Goal: Task Accomplishment & Management: Use online tool/utility

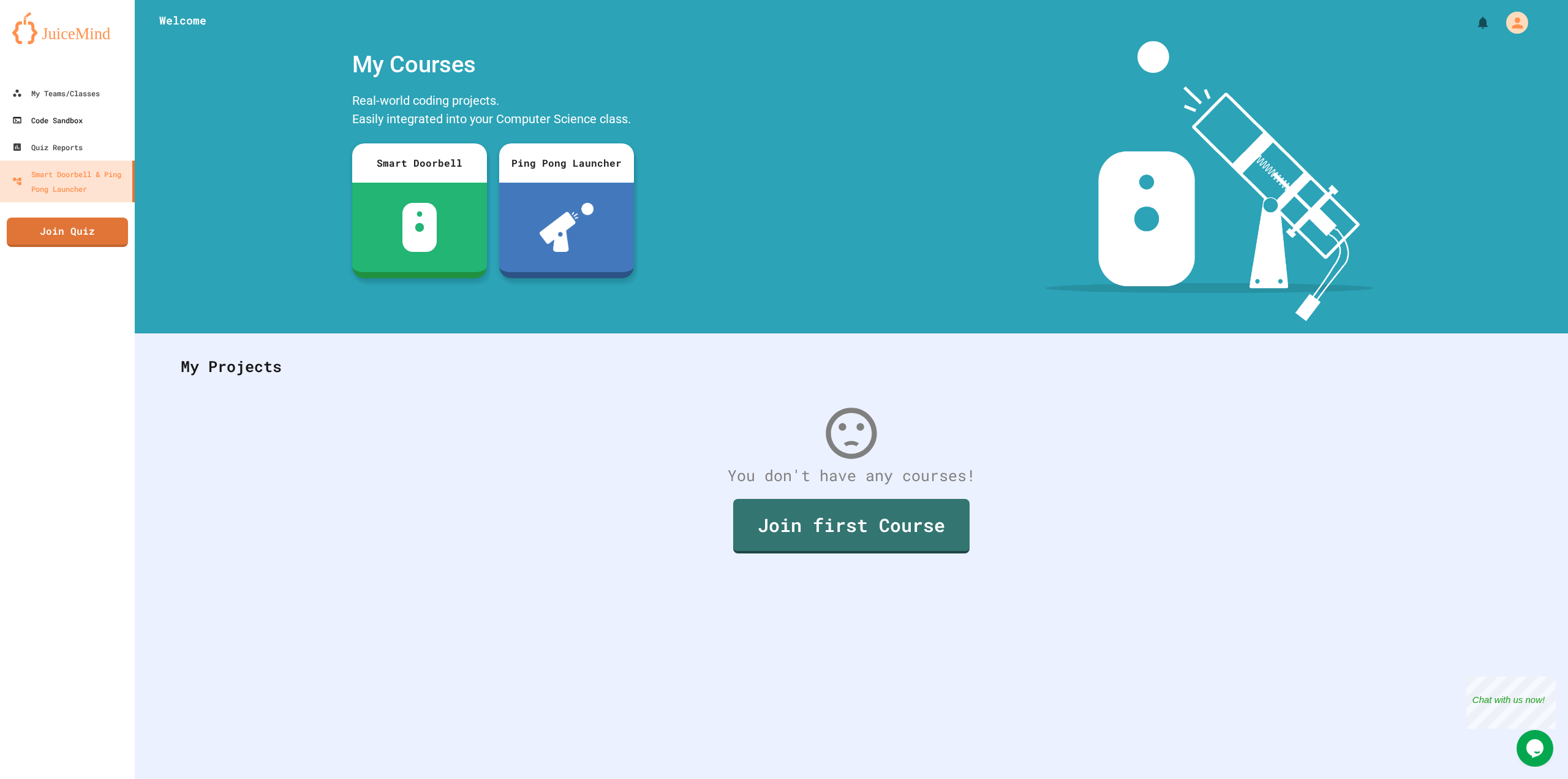
click at [77, 108] on link "Code Sandbox" at bounding box center [67, 120] width 135 height 27
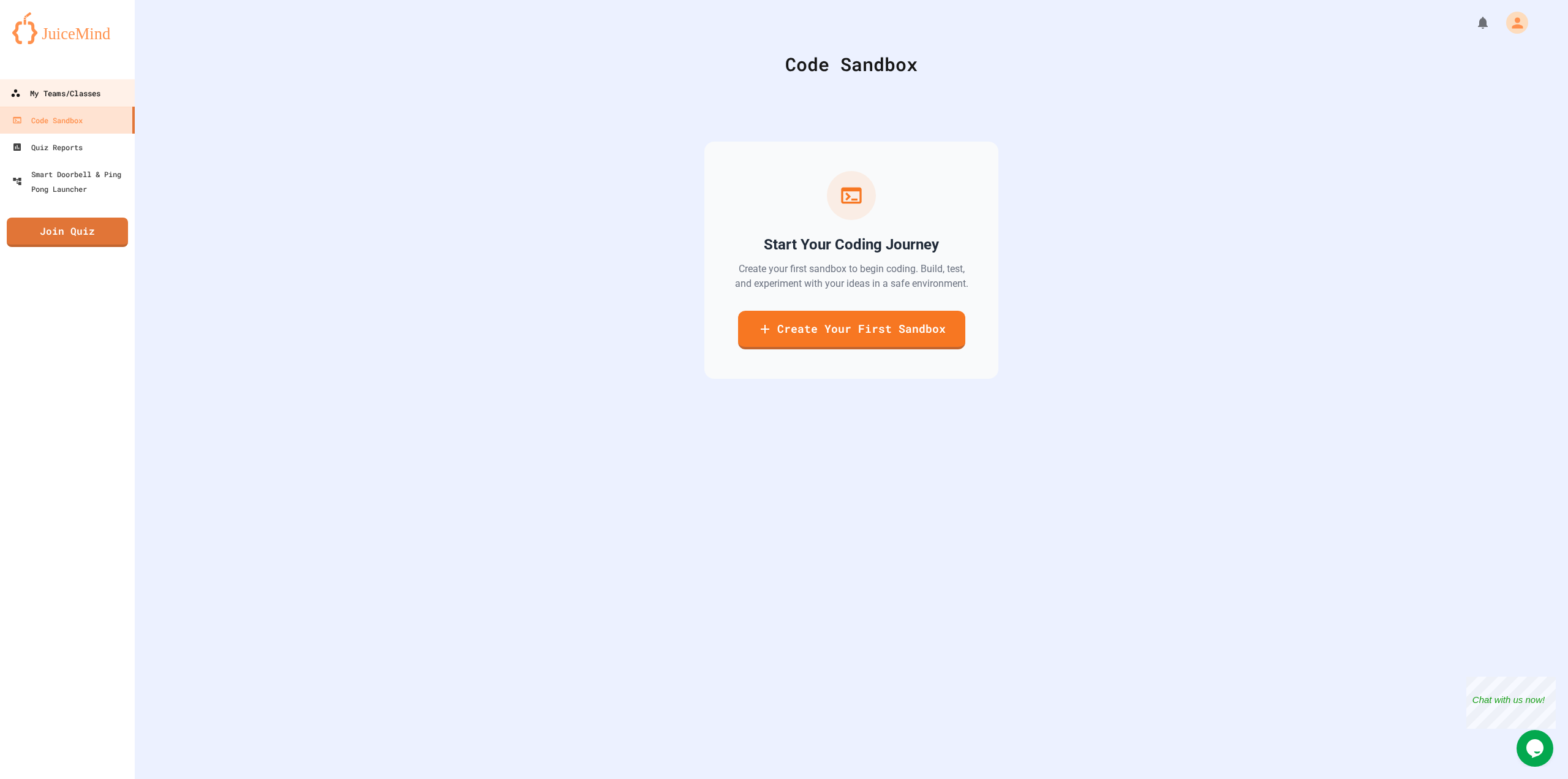
click at [70, 91] on div "My Teams/Classes" at bounding box center [56, 93] width 90 height 15
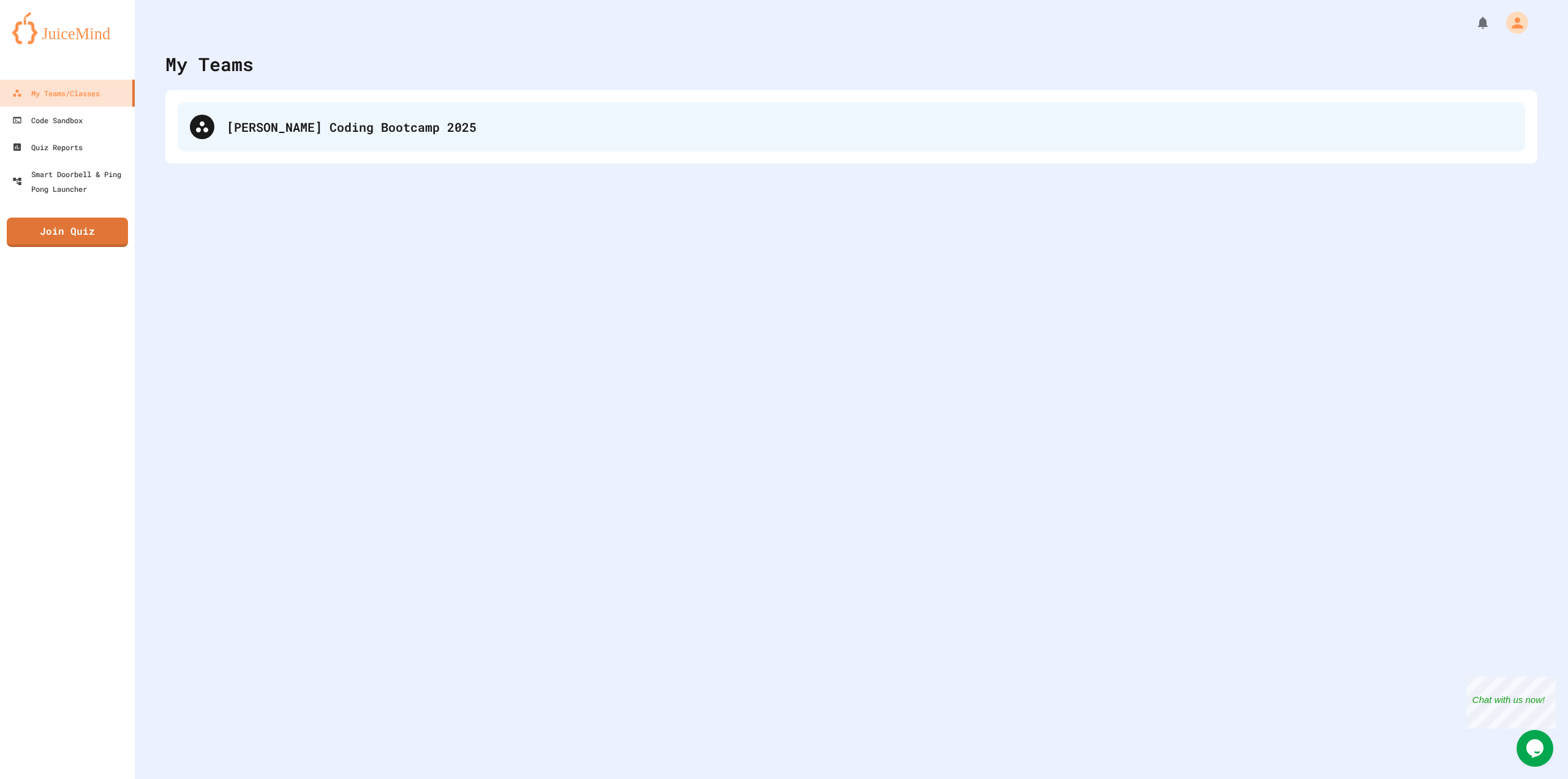
click at [294, 121] on div "[PERSON_NAME] Coding Bootcamp 2025" at bounding box center [870, 127] width 1286 height 18
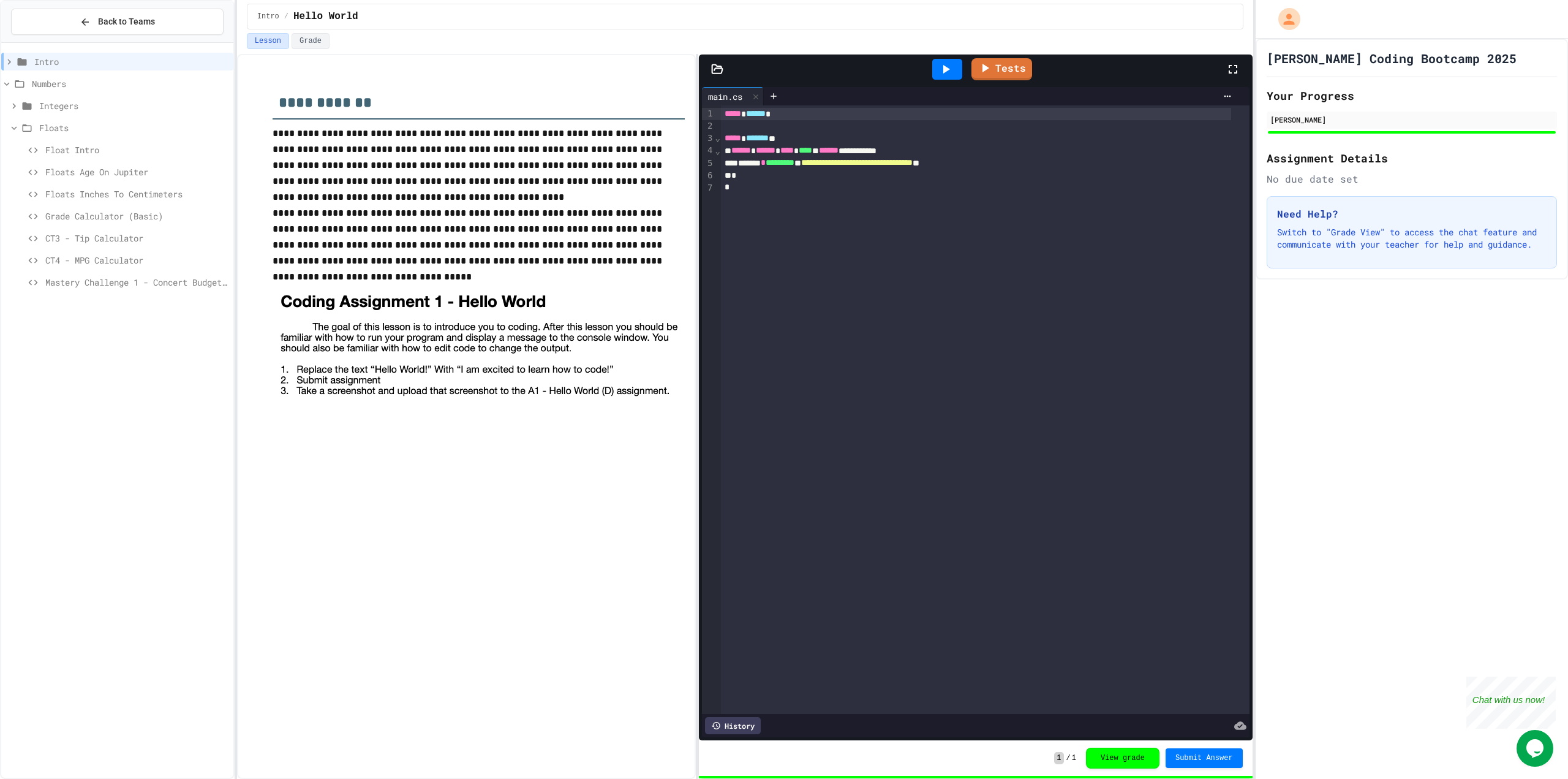
click at [190, 284] on span "Mastery Challenge 1 - Concert Budget Planner" at bounding box center [136, 282] width 183 height 13
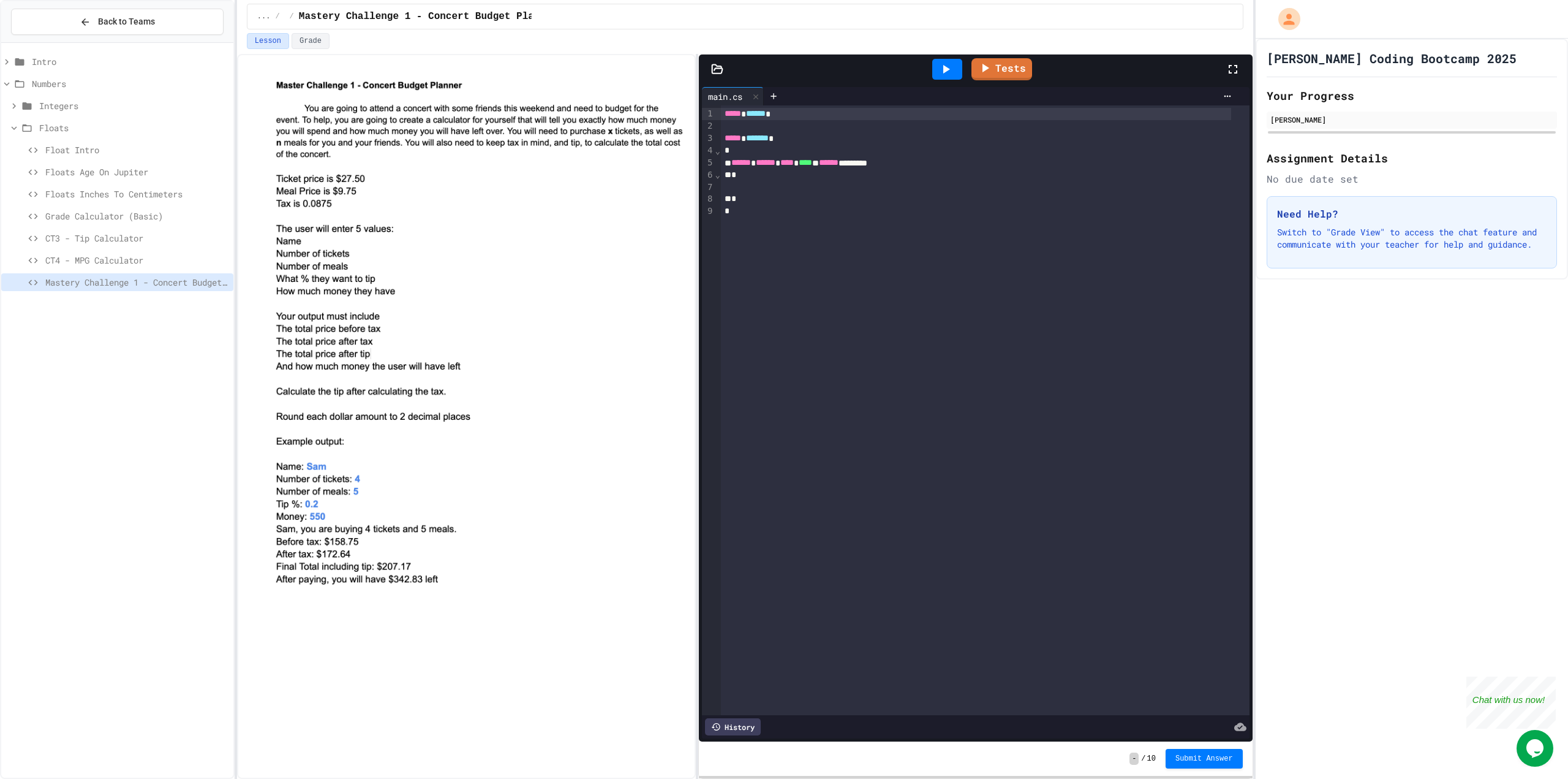
click at [763, 172] on div "*" at bounding box center [975, 175] width 510 height 13
click at [79, 258] on span "CT4 - MPG Calculator" at bounding box center [136, 260] width 183 height 13
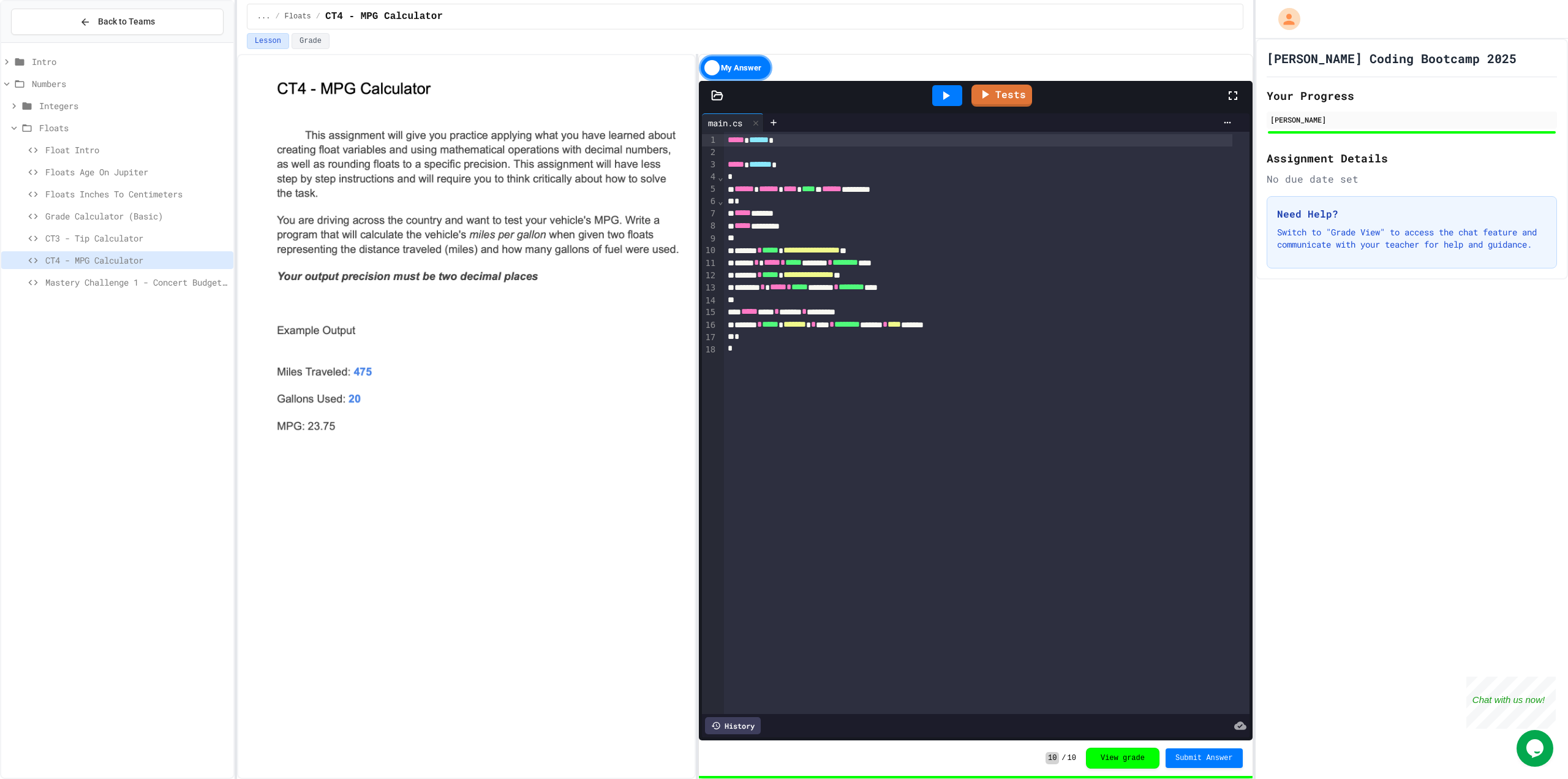
click at [132, 295] on div "Mastery Challenge 1 - Concert Budget Planner" at bounding box center [117, 284] width 232 height 22
click at [133, 287] on span "Mastery Challenge 1 - Concert Budget Planner" at bounding box center [136, 282] width 183 height 13
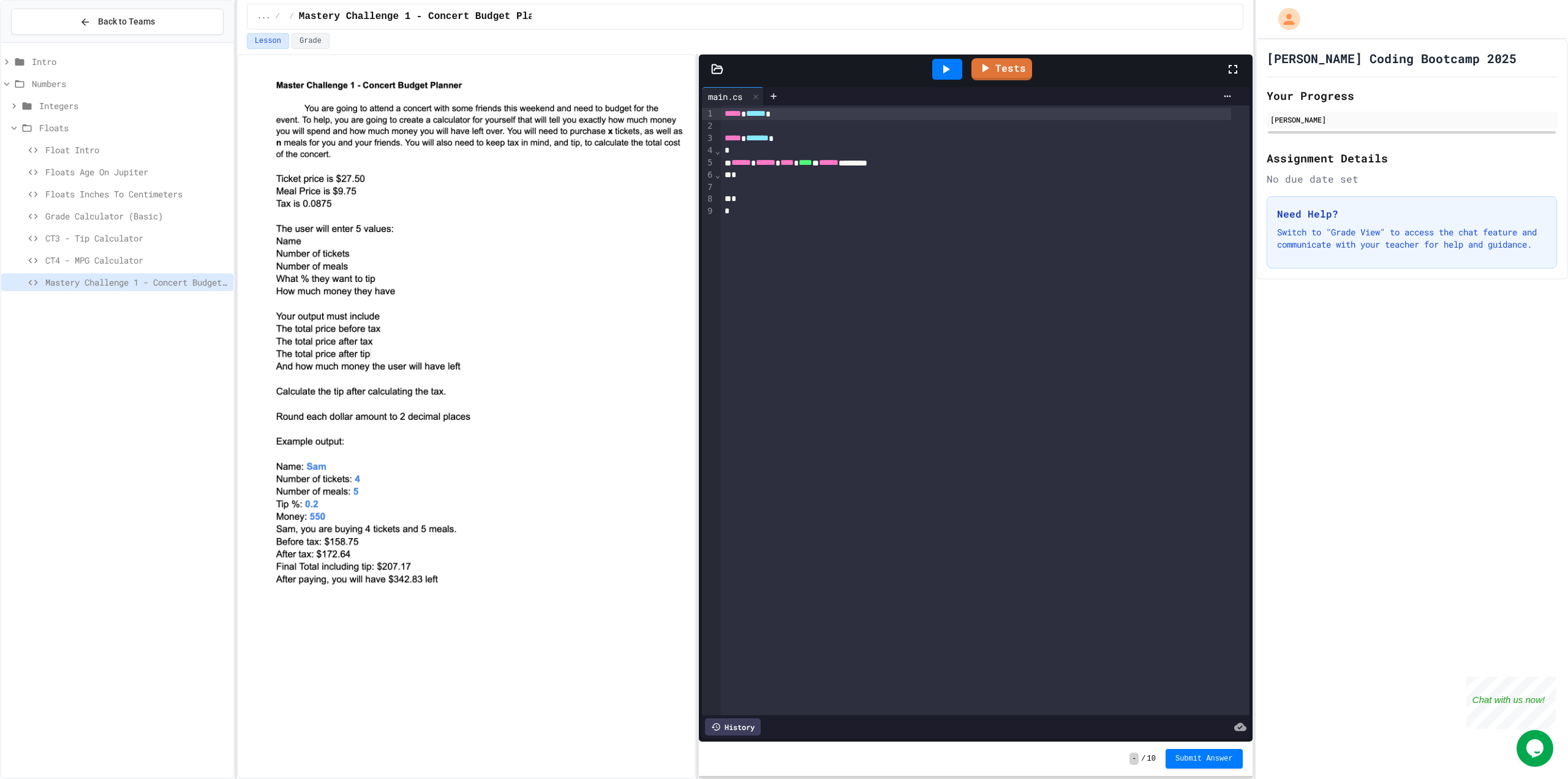
click at [117, 251] on div "CT4 - MPG Calculator" at bounding box center [117, 260] width 232 height 18
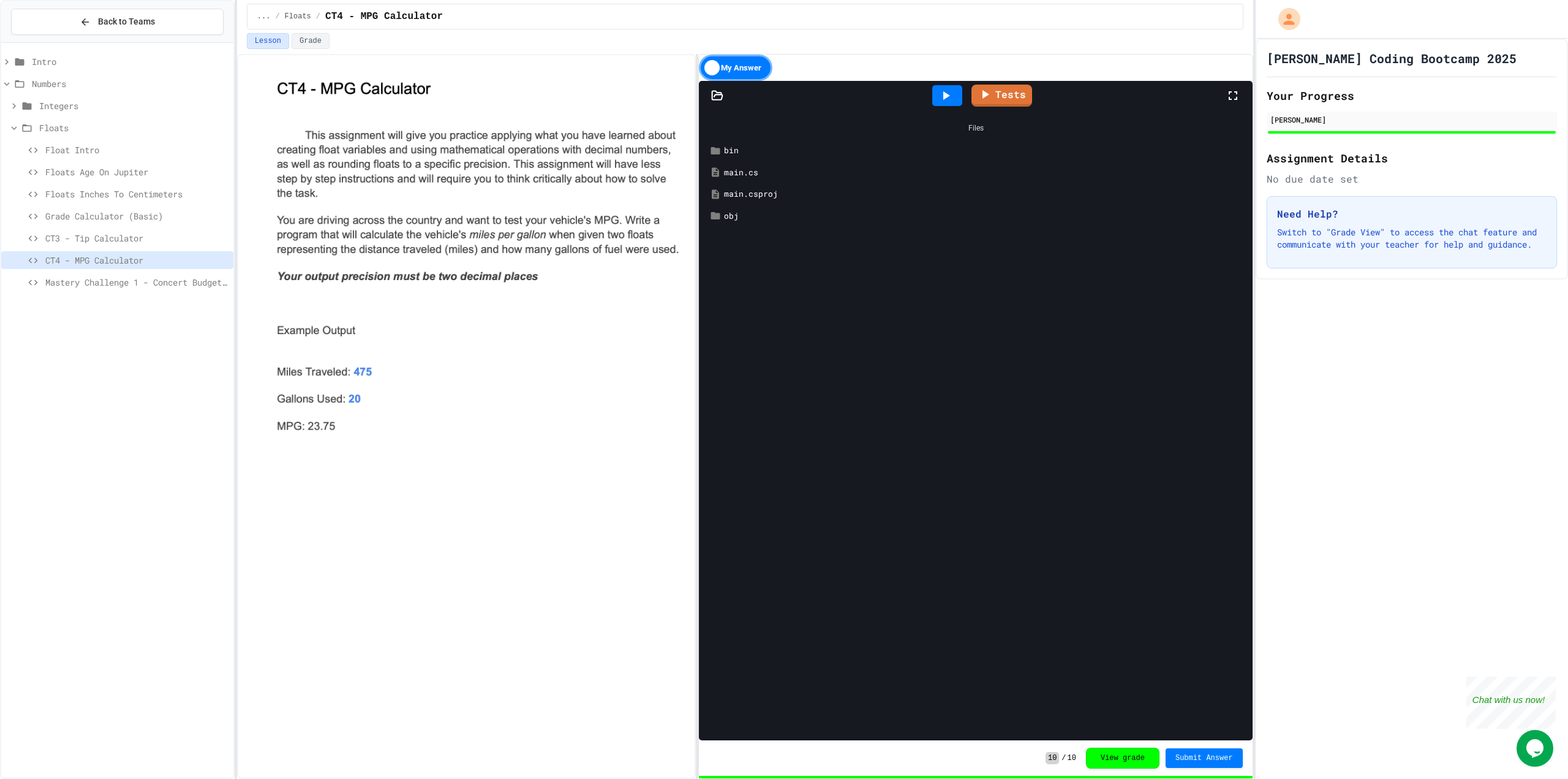
click at [800, 174] on div "main.cs" at bounding box center [985, 173] width 520 height 13
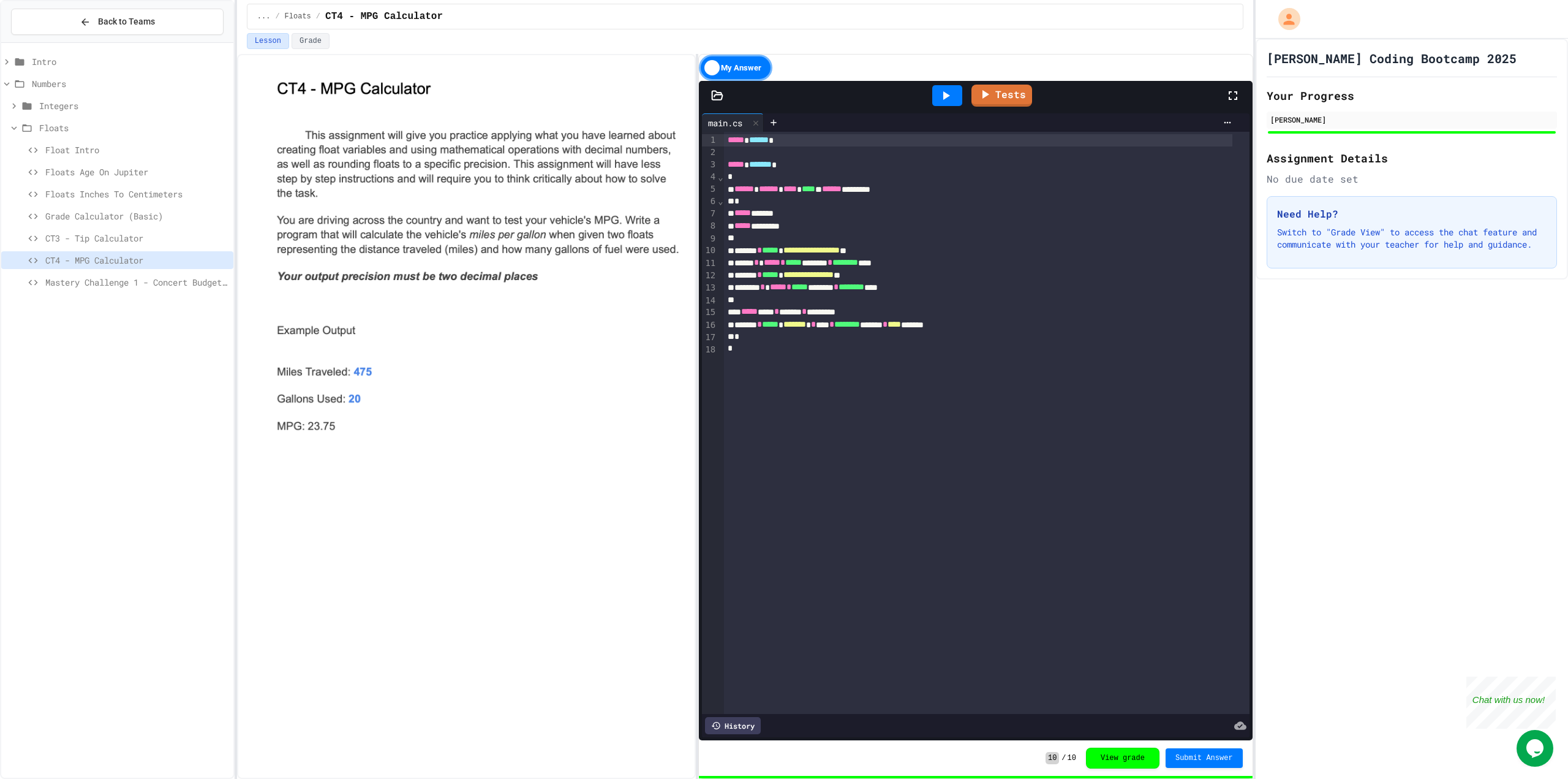
click at [117, 283] on span "Mastery Challenge 1 - Concert Budget Planner" at bounding box center [136, 282] width 183 height 13
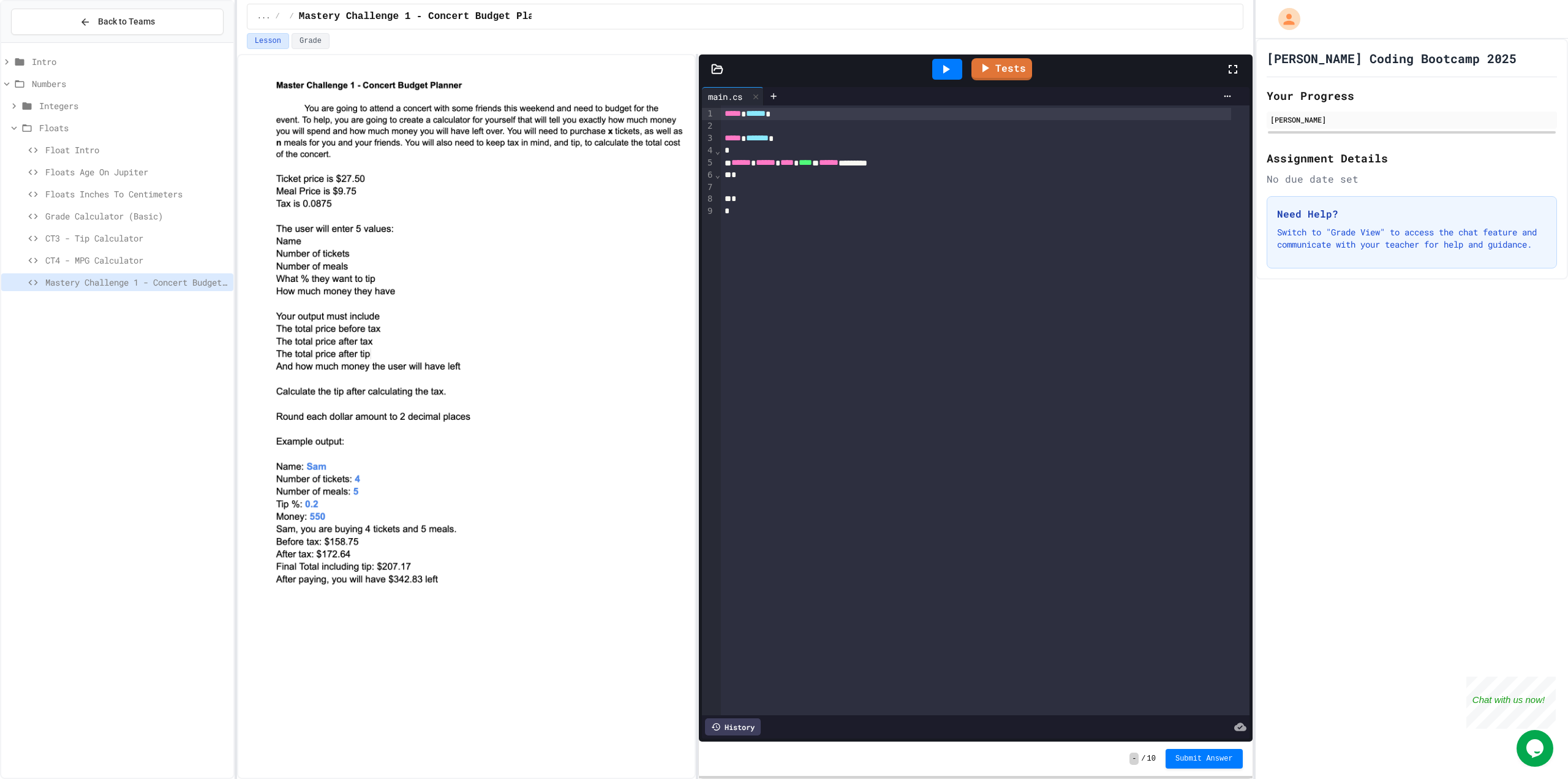
click at [100, 267] on div "CT4 - MPG Calculator" at bounding box center [117, 260] width 232 height 18
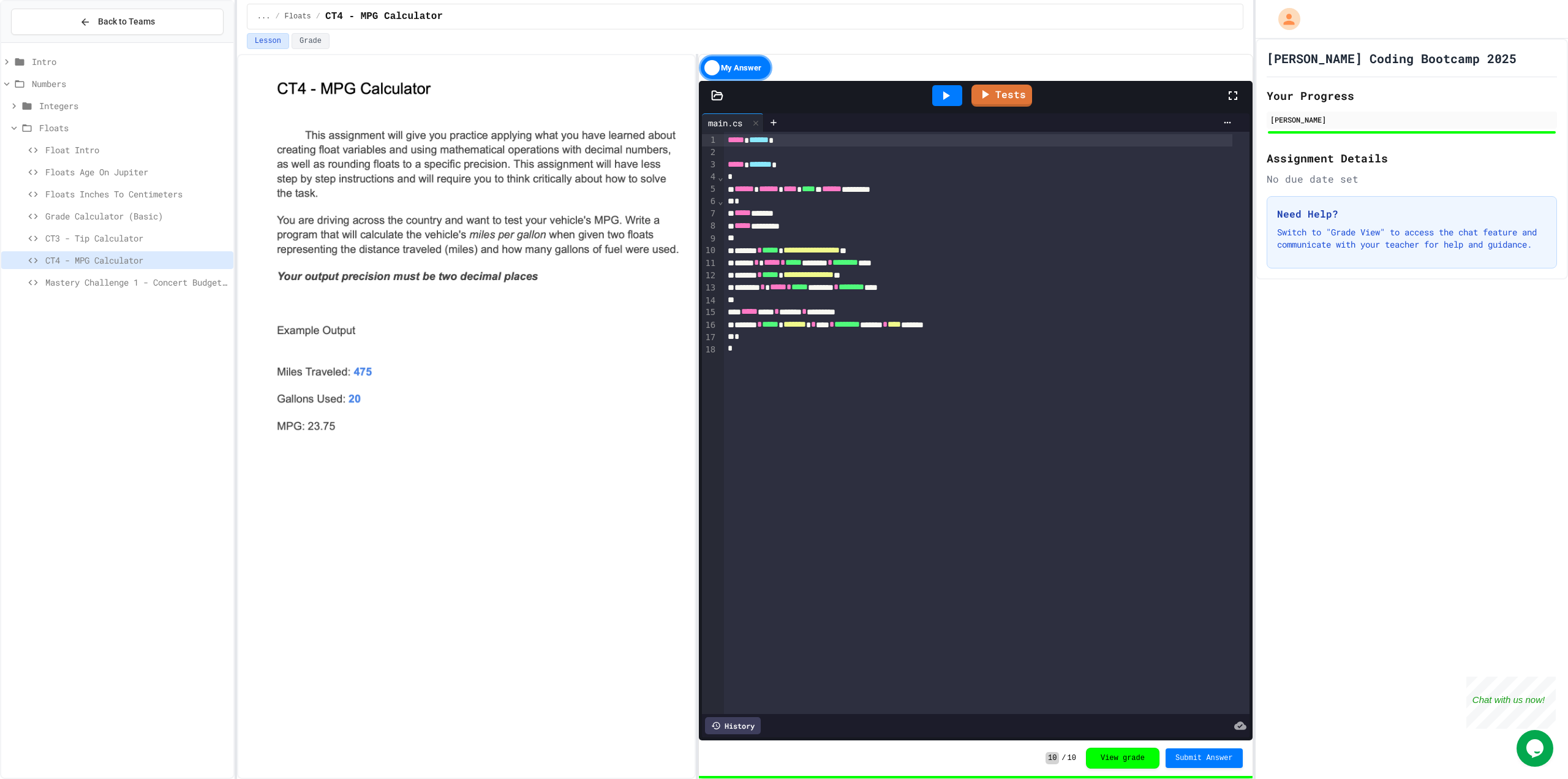
click at [216, 280] on span "Mastery Challenge 1 - Concert Budget Planner" at bounding box center [136, 282] width 183 height 13
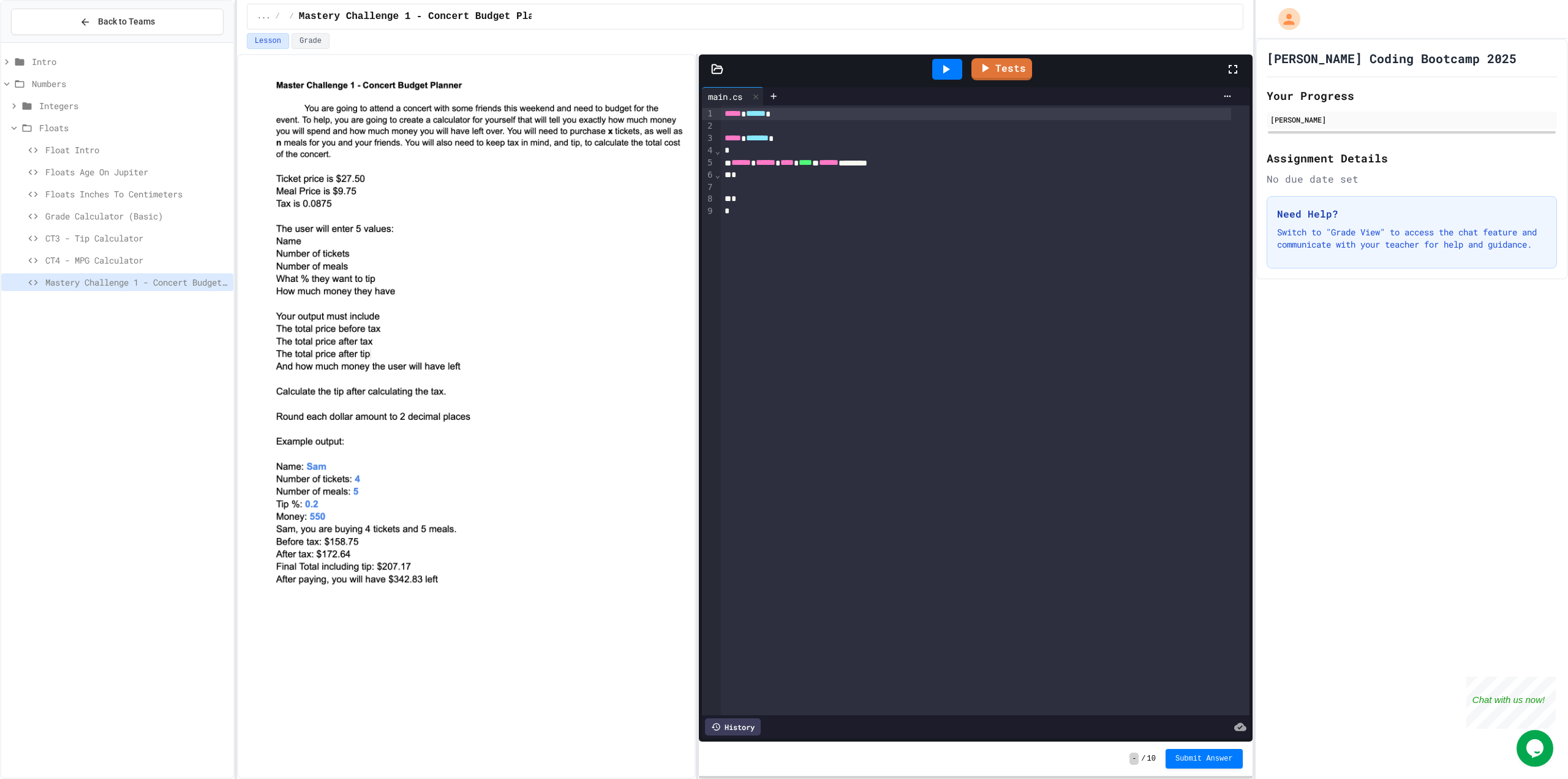
click at [933, 77] on div at bounding box center [947, 69] width 30 height 21
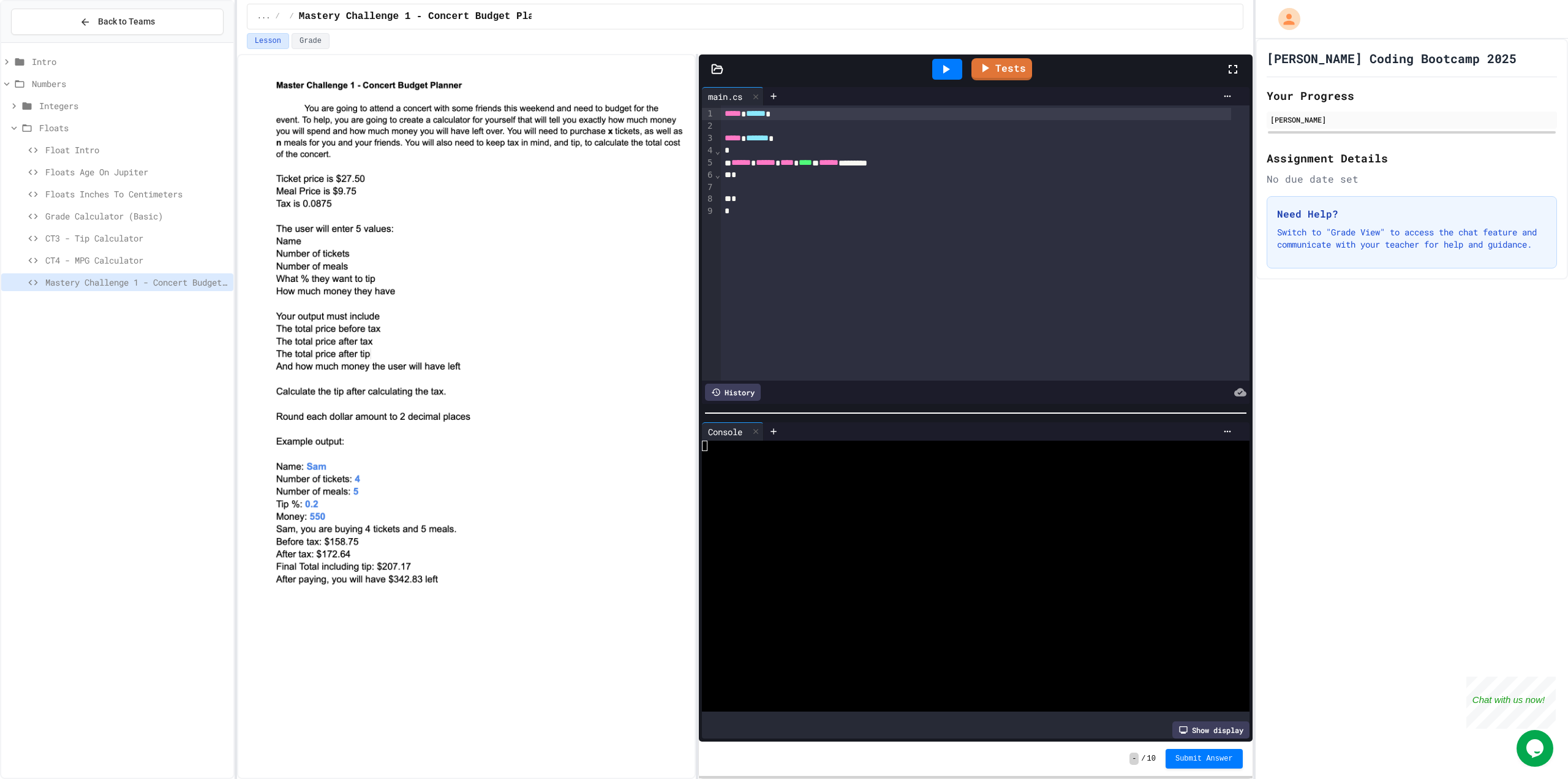
click at [944, 63] on icon at bounding box center [946, 69] width 14 height 14
click at [476, 530] on img at bounding box center [479, 332] width 413 height 511
drag, startPoint x: 742, startPoint y: 183, endPoint x: 810, endPoint y: 194, distance: 68.9
click at [742, 182] on div at bounding box center [985, 187] width 528 height 13
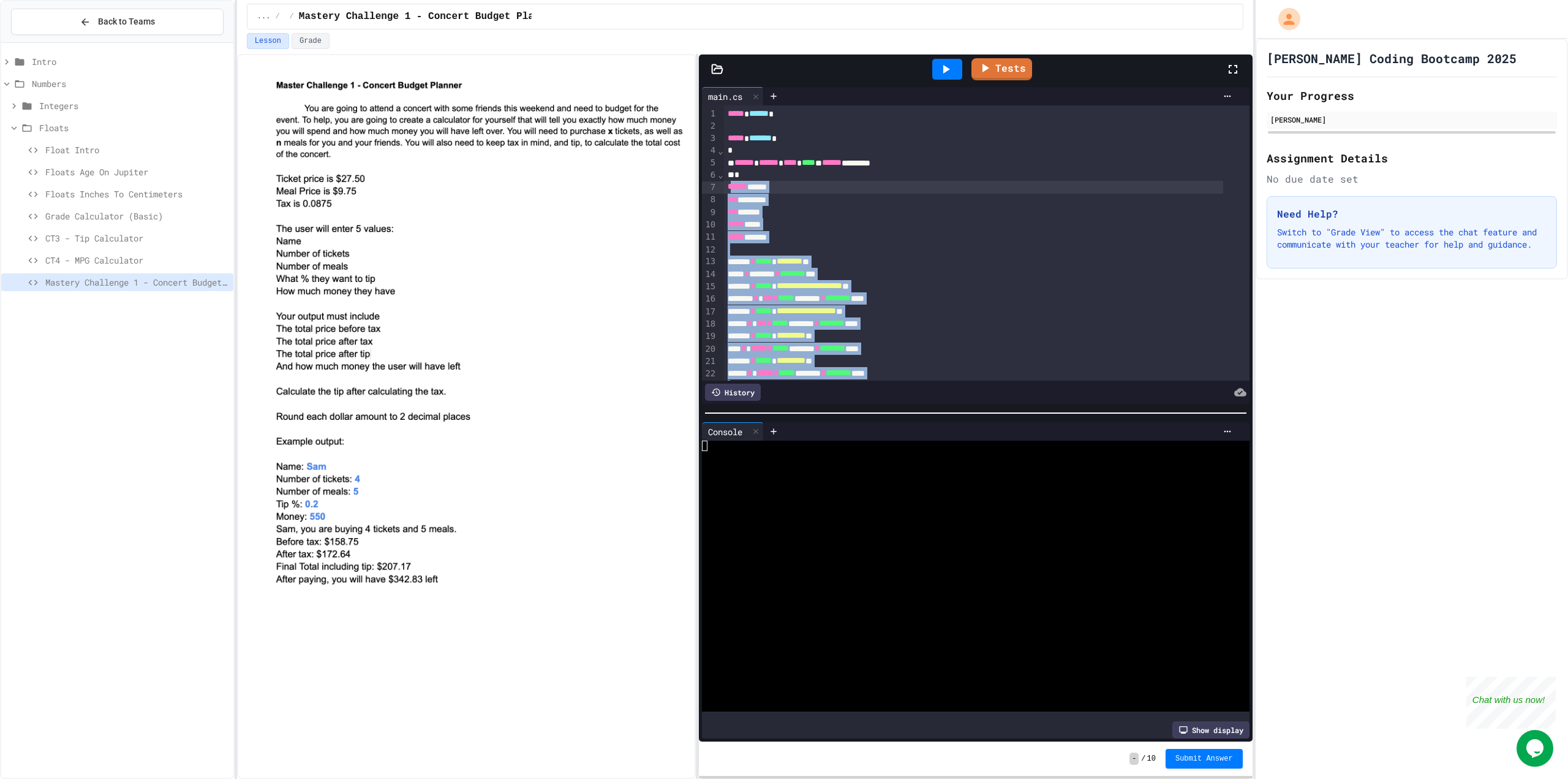
drag, startPoint x: 1163, startPoint y: 338, endPoint x: 732, endPoint y: 192, distance: 455.1
click at [732, 192] on div "**********" at bounding box center [987, 324] width 526 height 436
click at [732, 191] on span "******" at bounding box center [738, 185] width 20 height 8
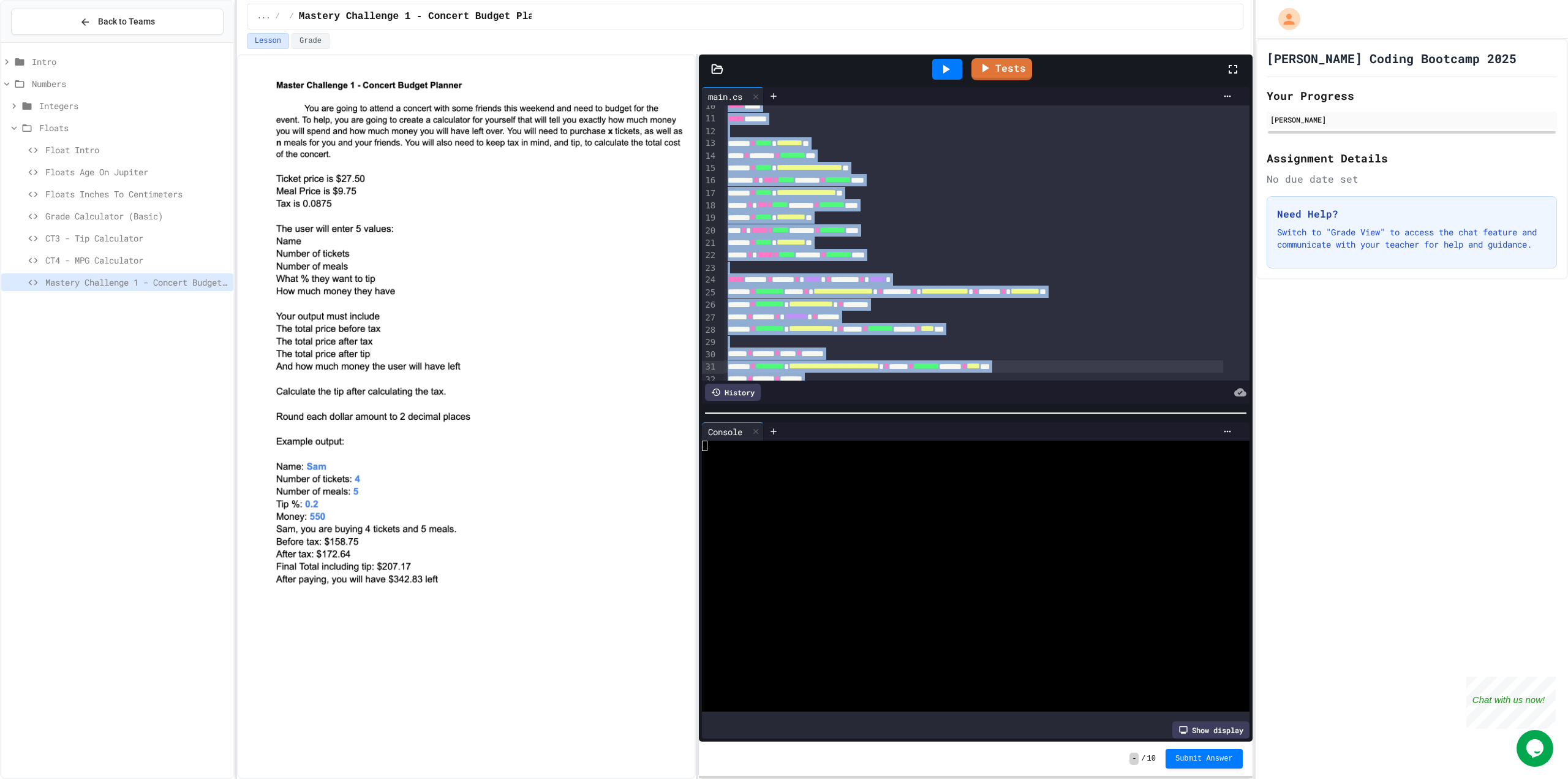
scroll to position [176, 0]
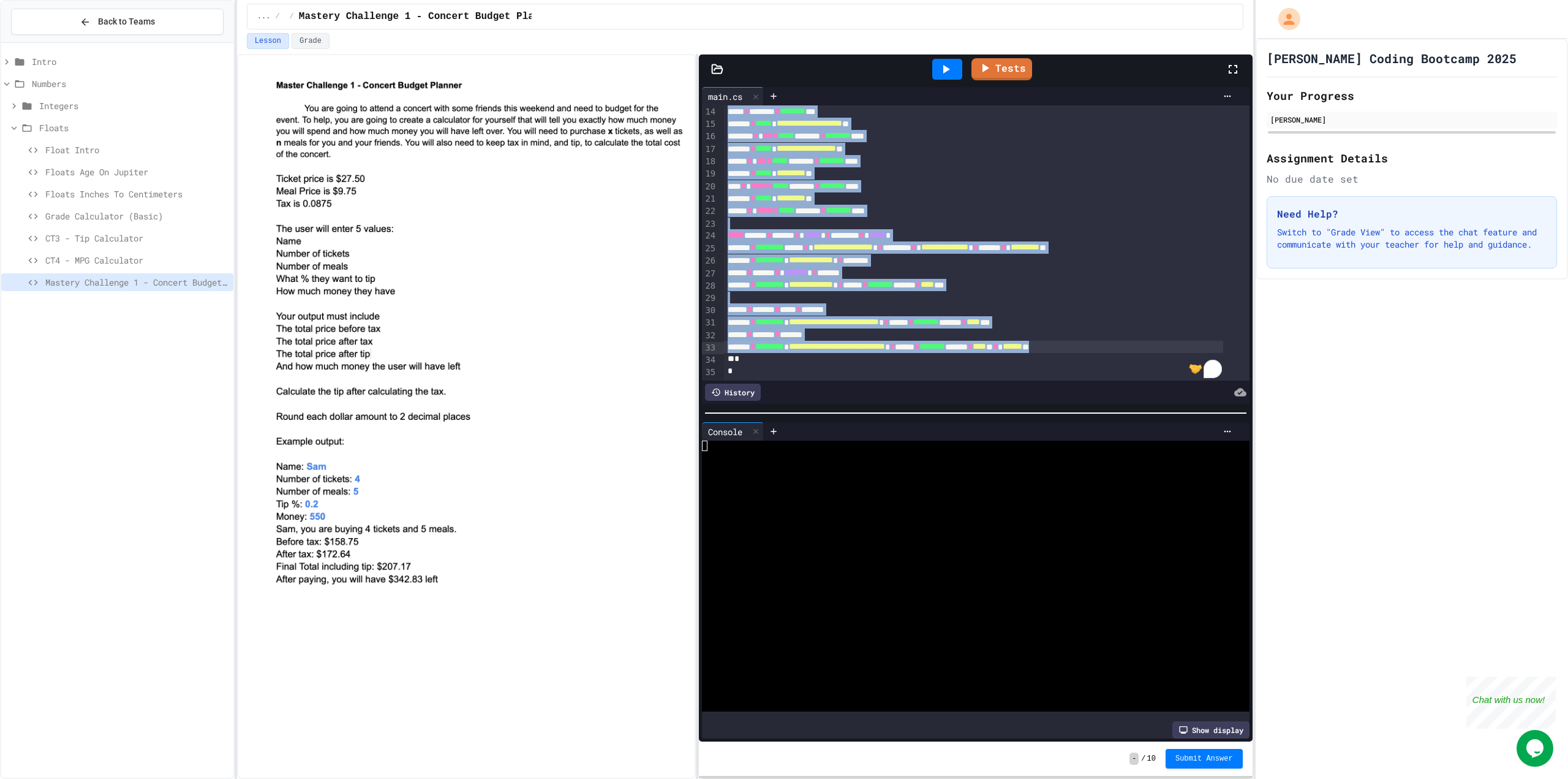
drag, startPoint x: 724, startPoint y: 186, endPoint x: 1167, endPoint y: 334, distance: 467.1
click at [1167, 334] on div "**********" at bounding box center [987, 161] width 526 height 436
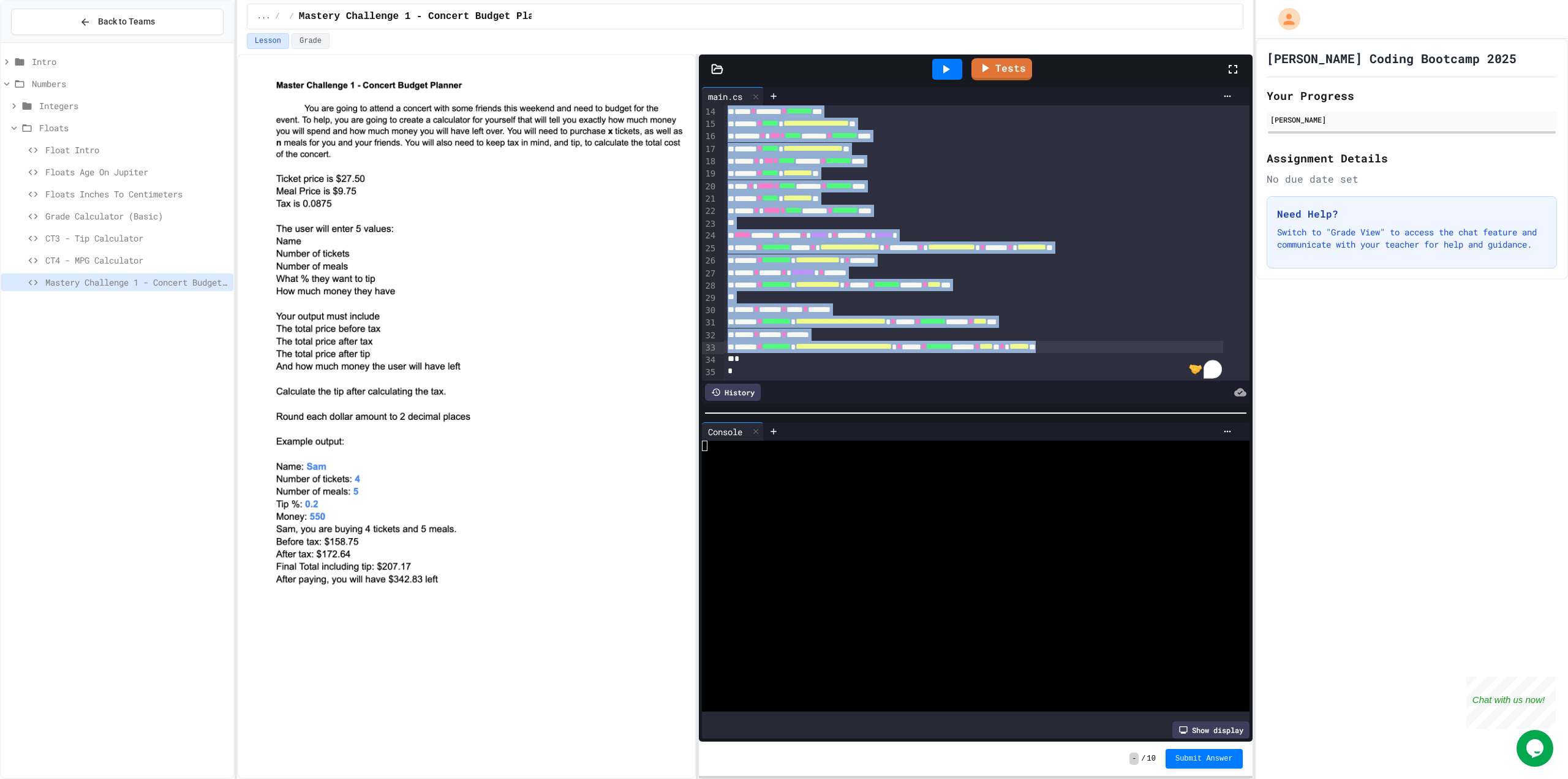
click at [1027, 230] on div "***** ***** * ***** * ***** * ******* * ***** *" at bounding box center [974, 236] width 499 height 13
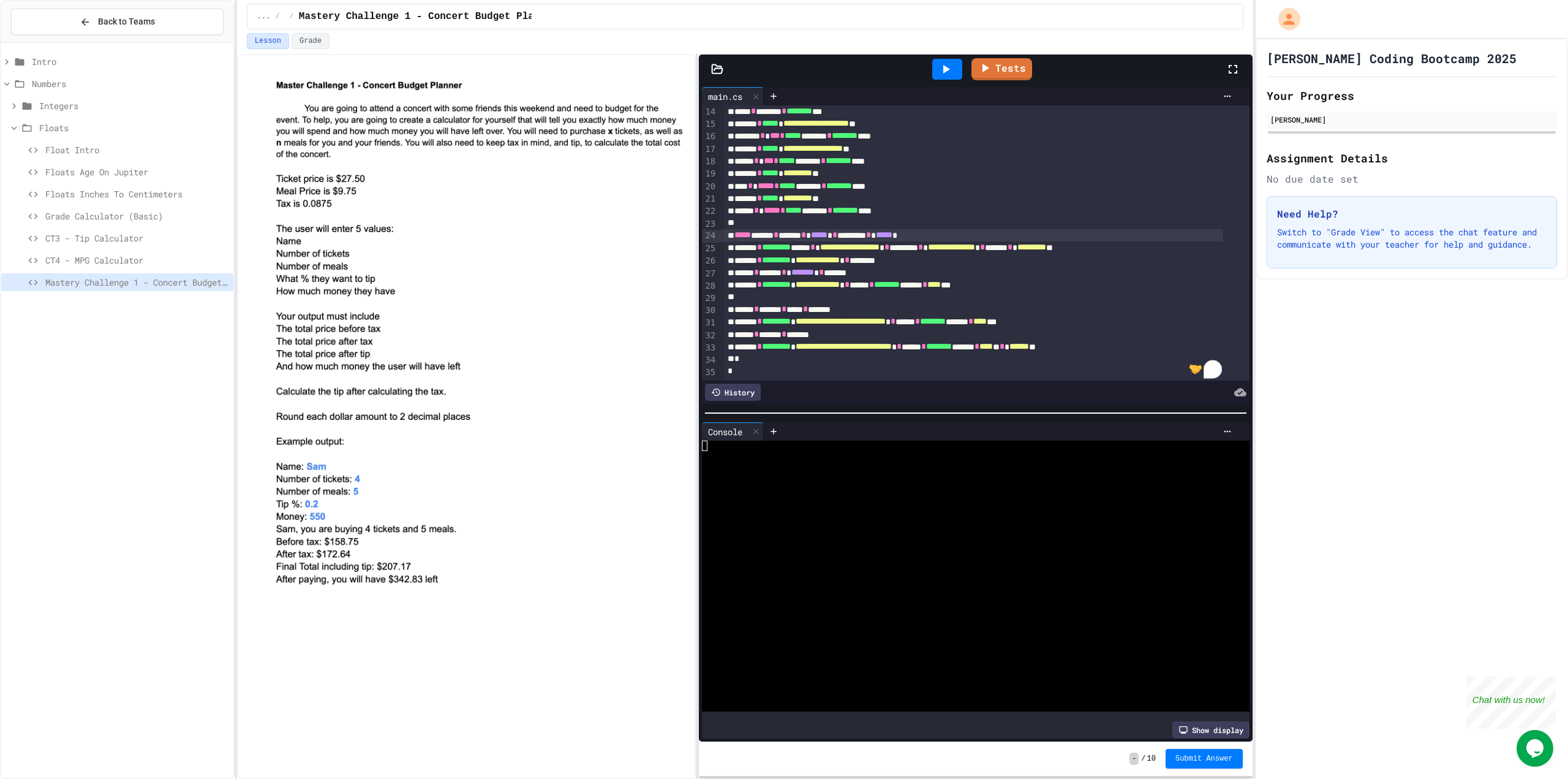
click at [946, 71] on icon at bounding box center [946, 69] width 6 height 8
click at [847, 472] on div at bounding box center [964, 477] width 524 height 11
type textarea "*"
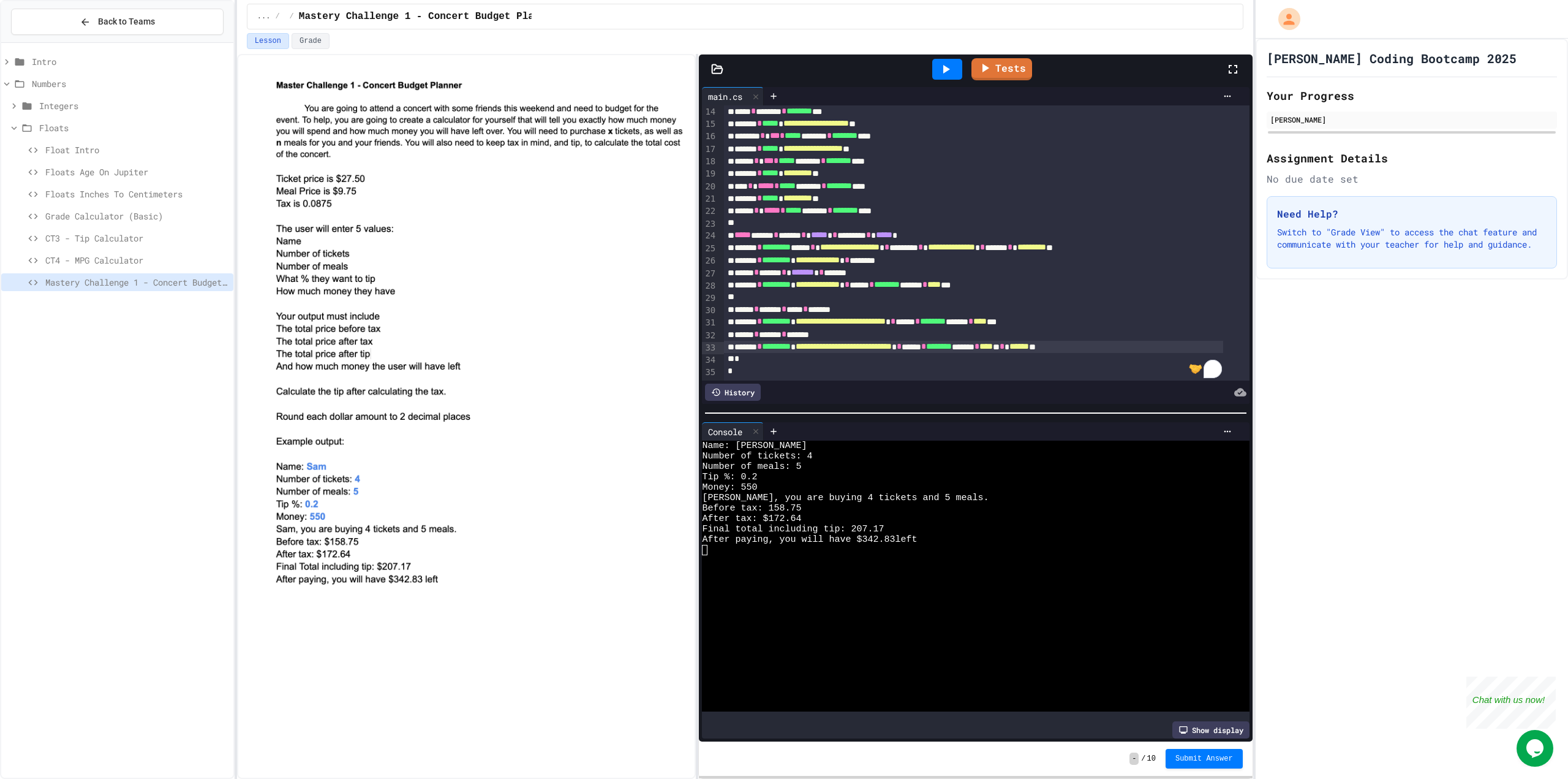
click at [1029, 342] on span "******" at bounding box center [1020, 345] width 20 height 8
click at [1015, 59] on link "Tests" at bounding box center [1002, 69] width 61 height 23
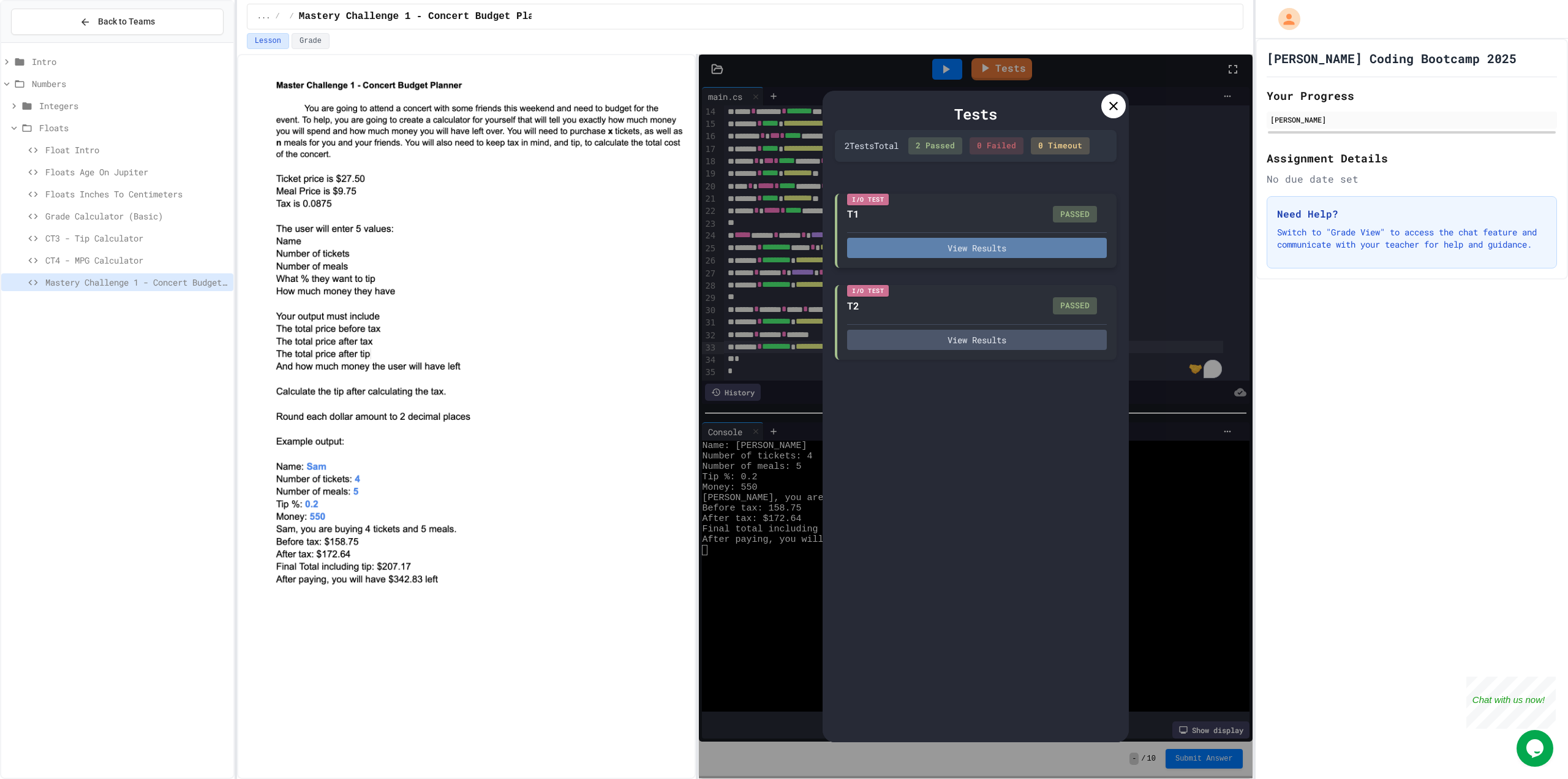
click at [1021, 255] on button "View Results" at bounding box center [977, 248] width 260 height 20
click at [1046, 348] on button "View Results" at bounding box center [977, 339] width 260 height 20
click at [1107, 113] on icon at bounding box center [1114, 106] width 14 height 14
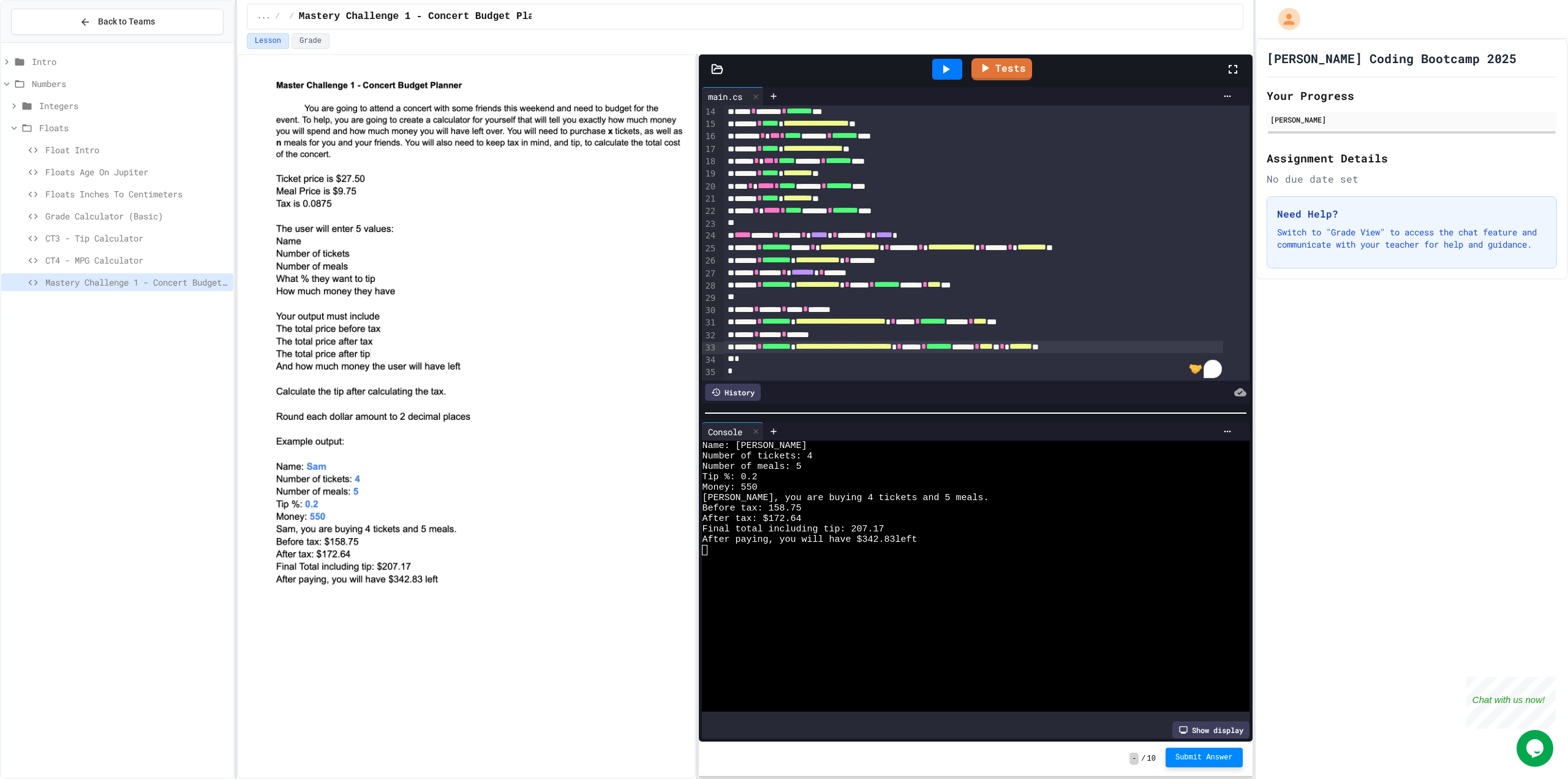
click at [1212, 753] on button "Submit Answer" at bounding box center [1204, 757] width 77 height 20
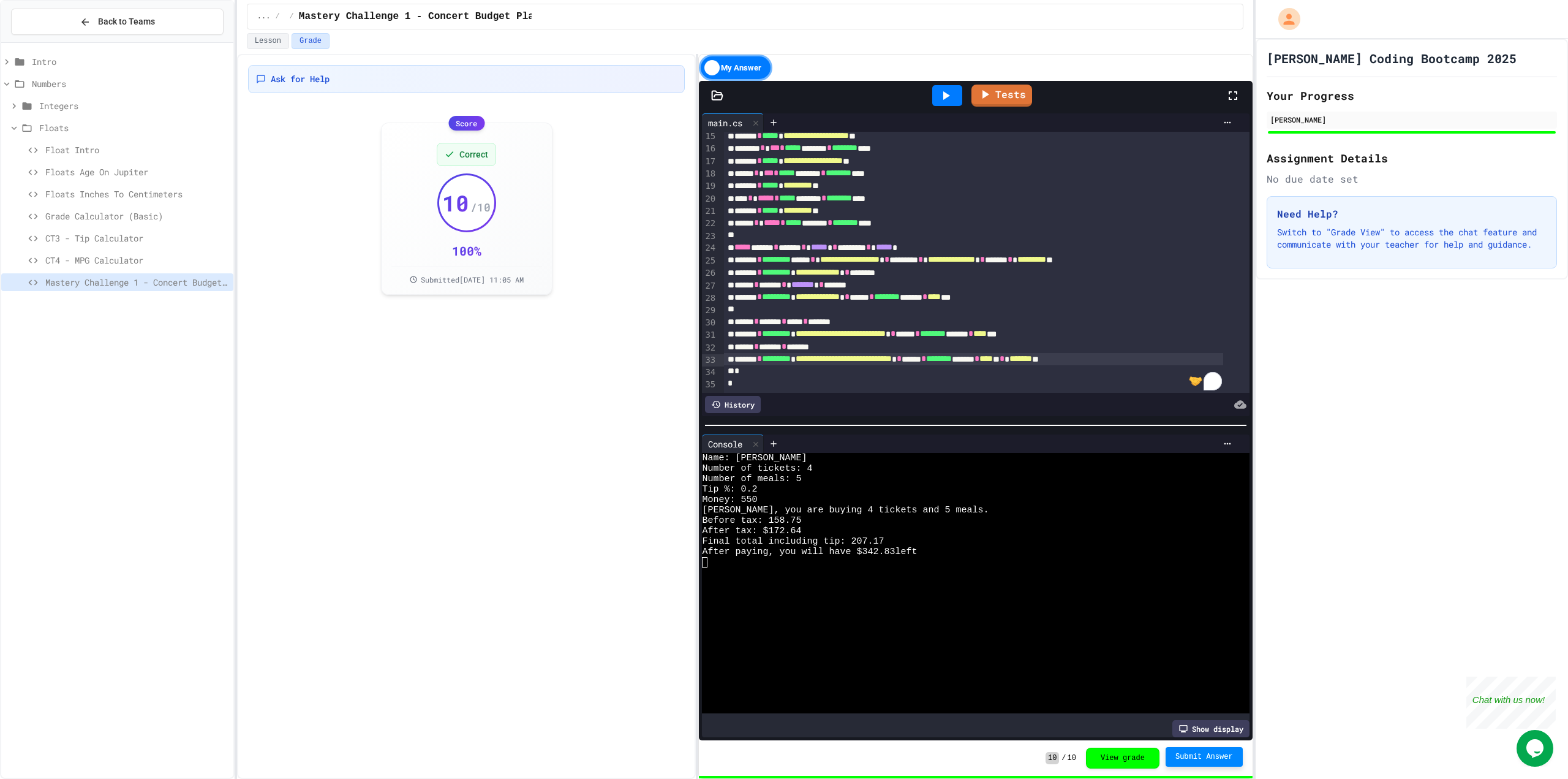
click at [949, 100] on icon at bounding box center [946, 96] width 14 height 14
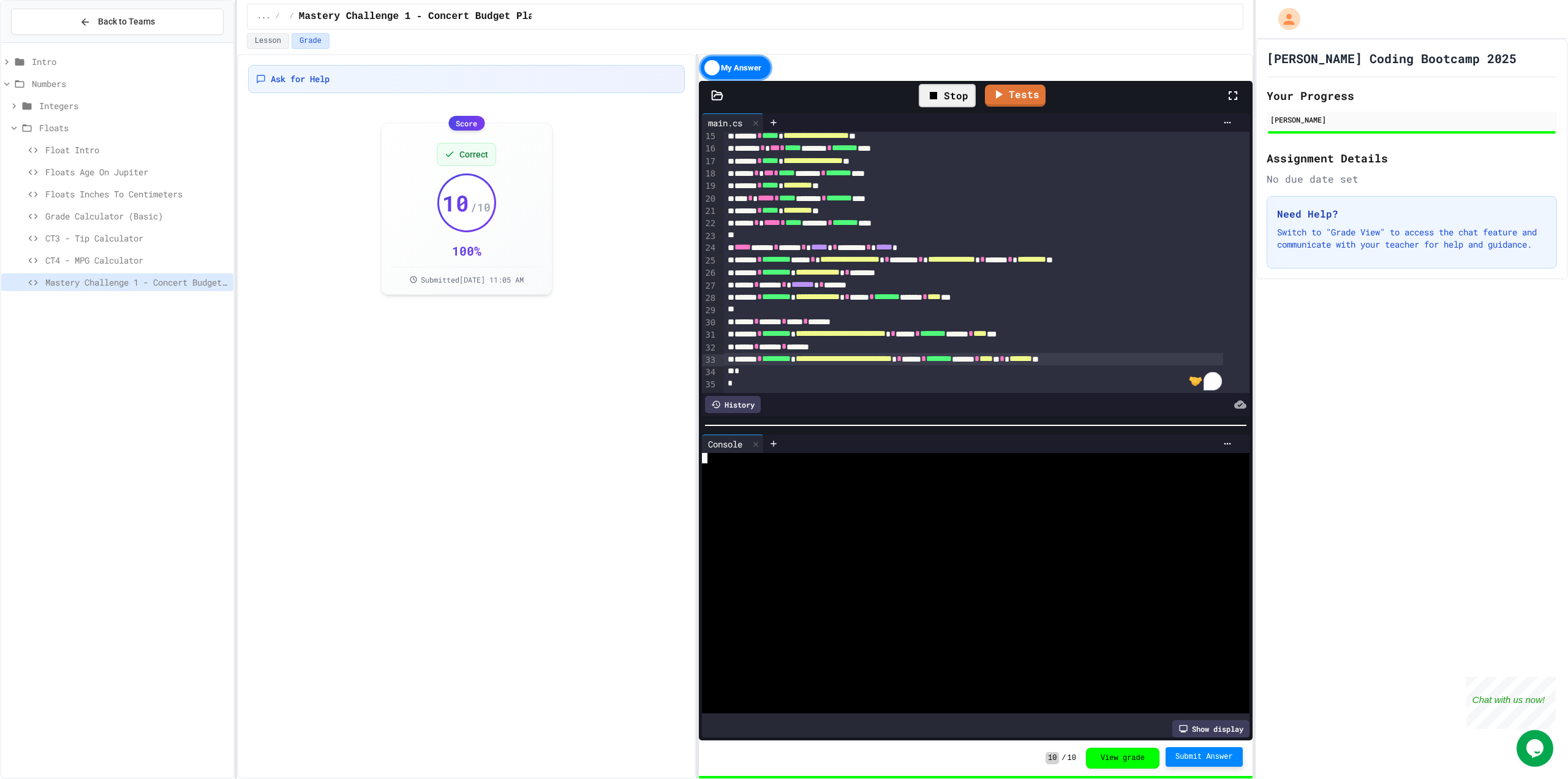
click at [833, 478] on div at bounding box center [964, 479] width 524 height 11
type textarea "*"
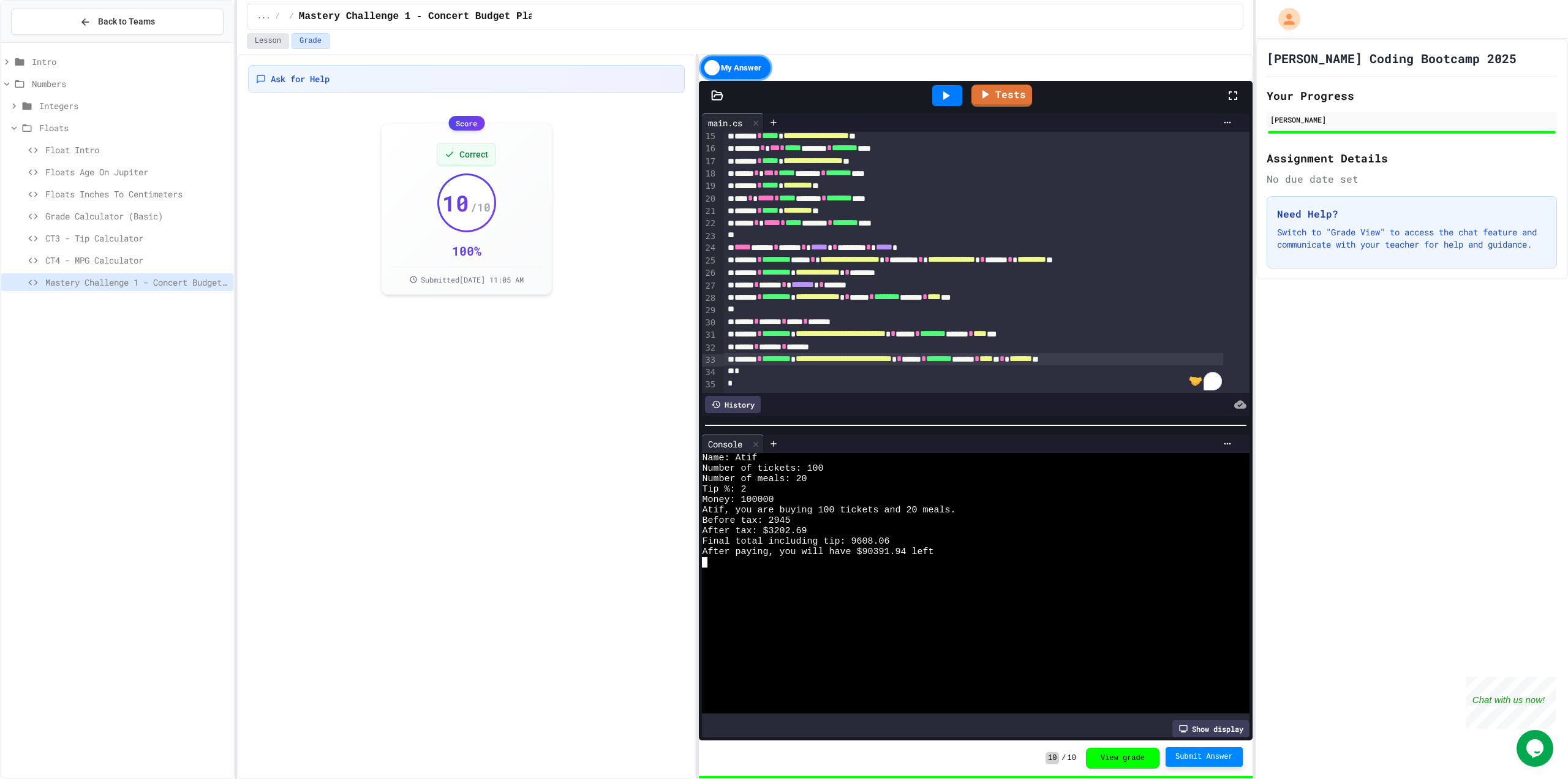
click at [257, 38] on button "Lesson" at bounding box center [267, 42] width 42 height 16
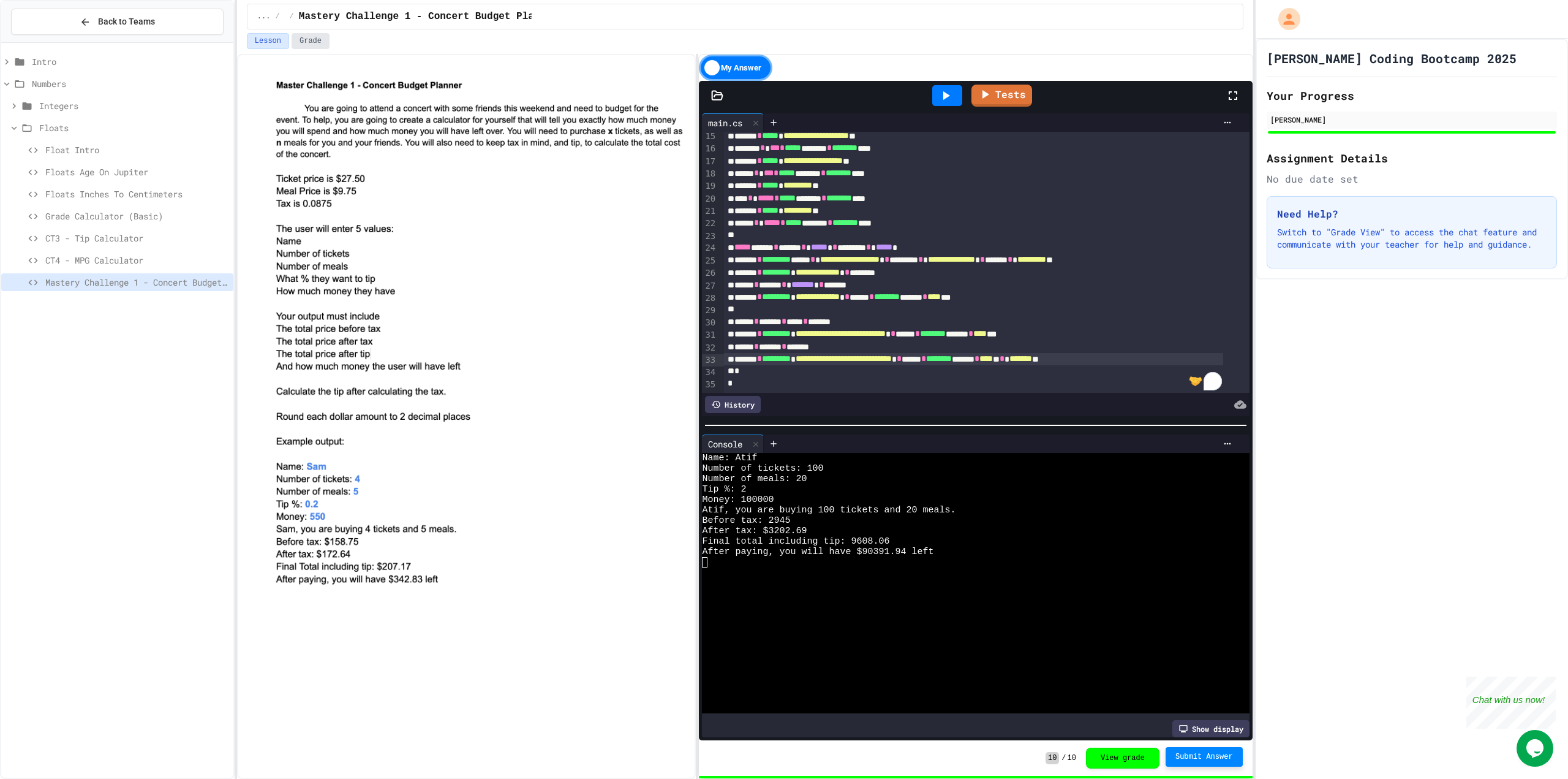
click at [310, 42] on button "Grade" at bounding box center [311, 42] width 38 height 16
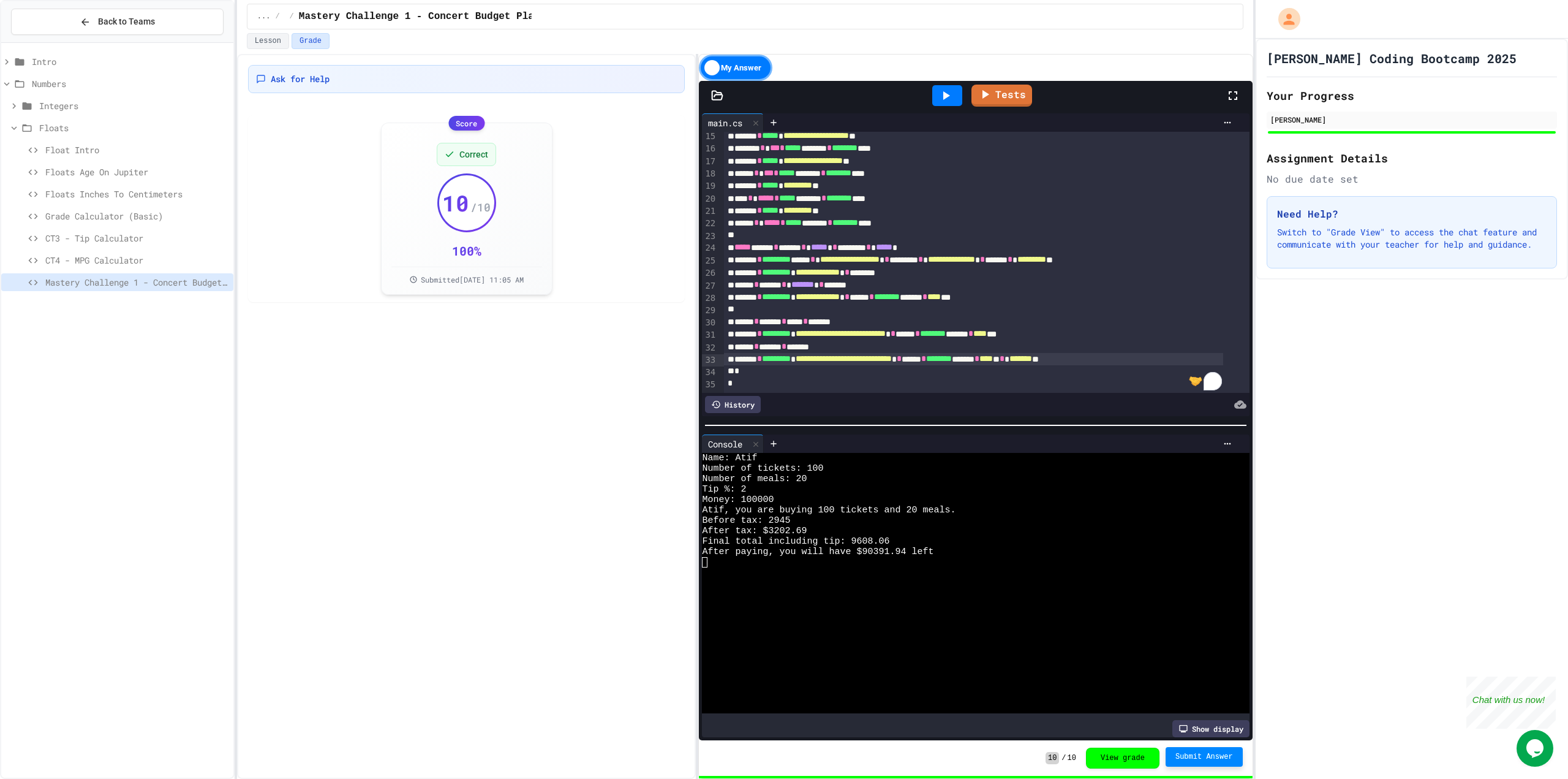
drag, startPoint x: 1316, startPoint y: 738, endPoint x: 1335, endPoint y: 748, distance: 21.5
click at [1335, 748] on div "[PERSON_NAME] Coding Bootcamp 2025 Your Progress [PERSON_NAME] Assignment Detai…" at bounding box center [1412, 408] width 313 height 740
click at [733, 61] on div "My Answer" at bounding box center [735, 67] width 73 height 26
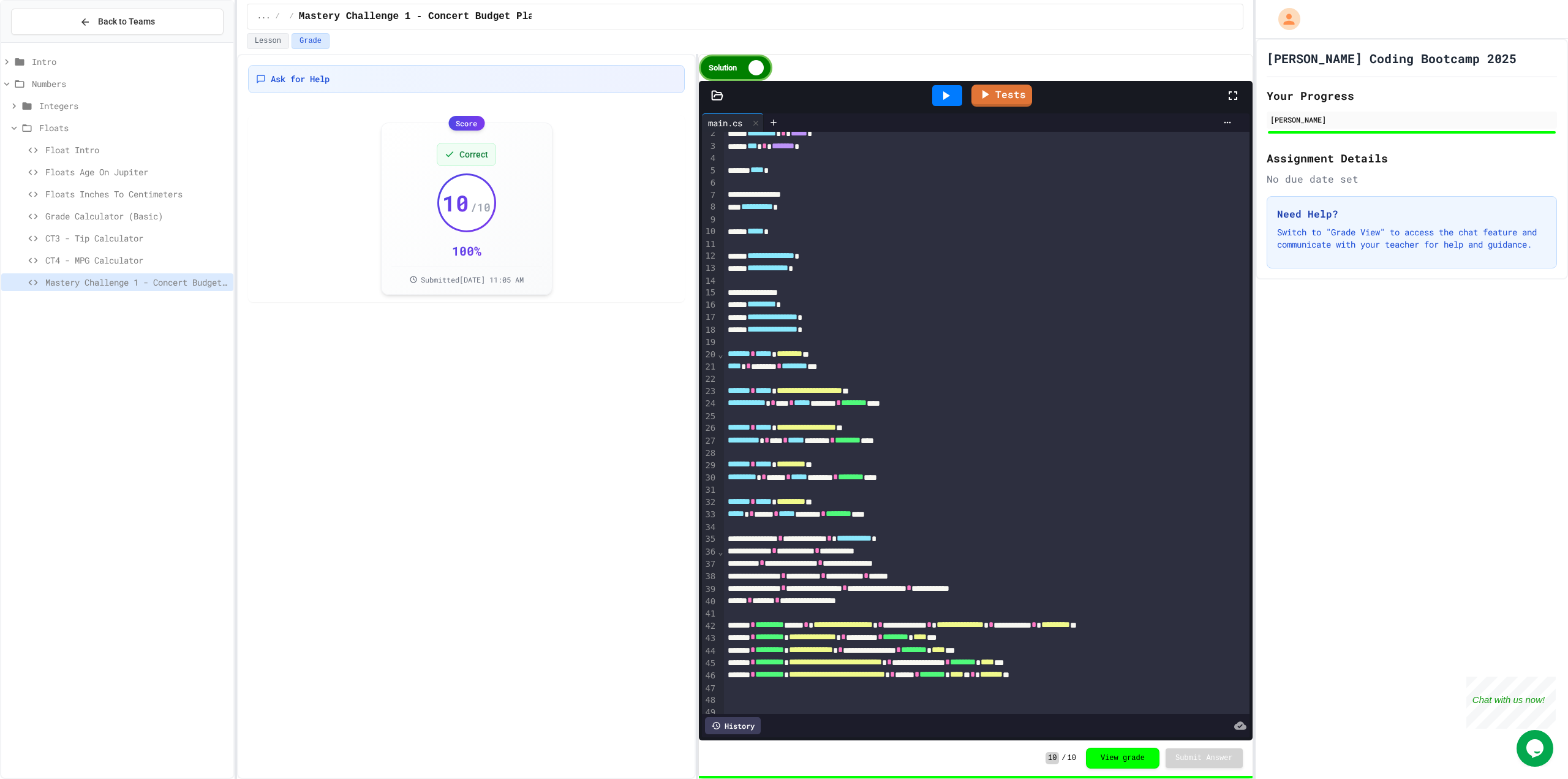
scroll to position [56, 0]
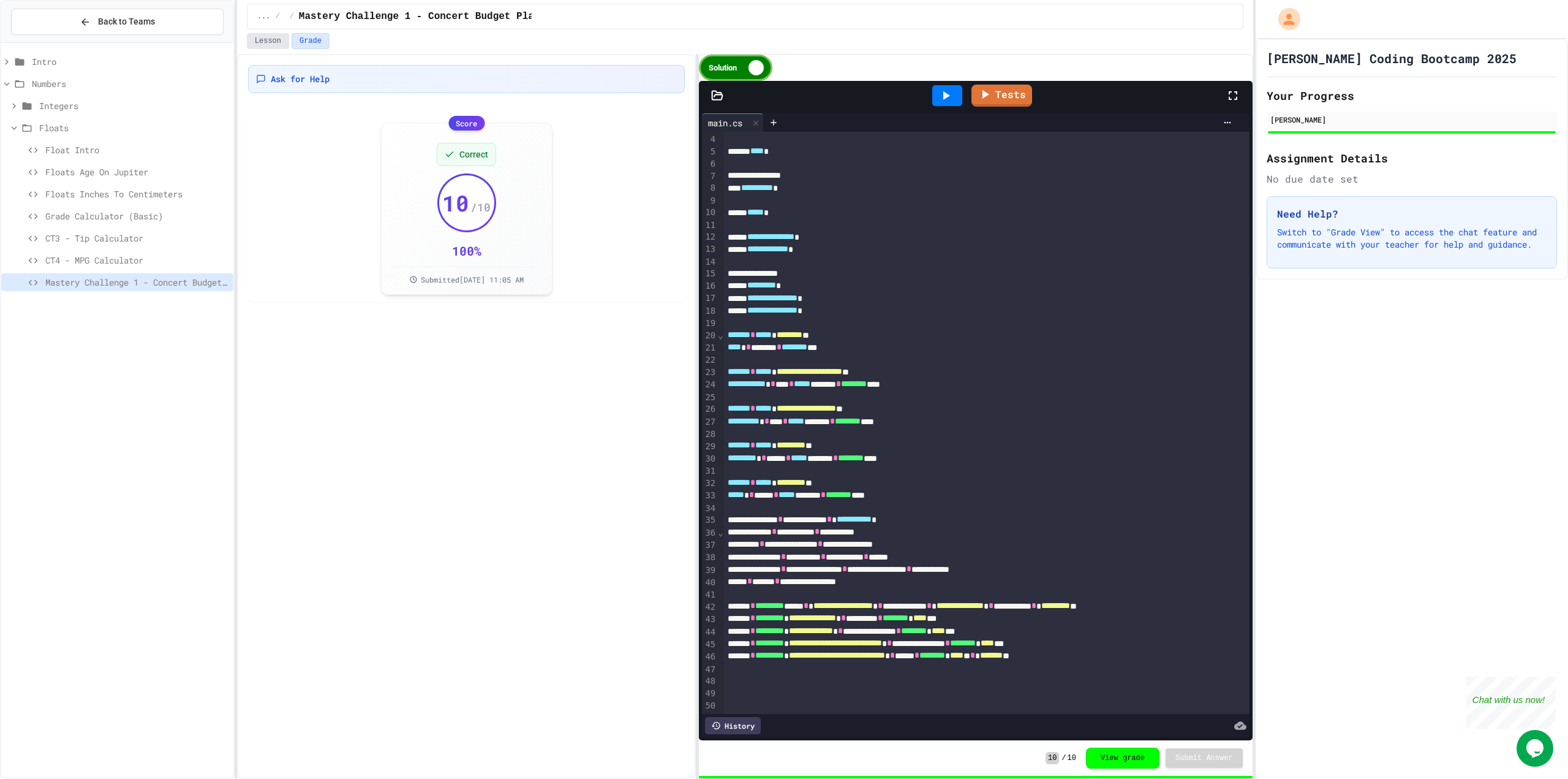
click at [267, 37] on button "Lesson" at bounding box center [267, 42] width 42 height 16
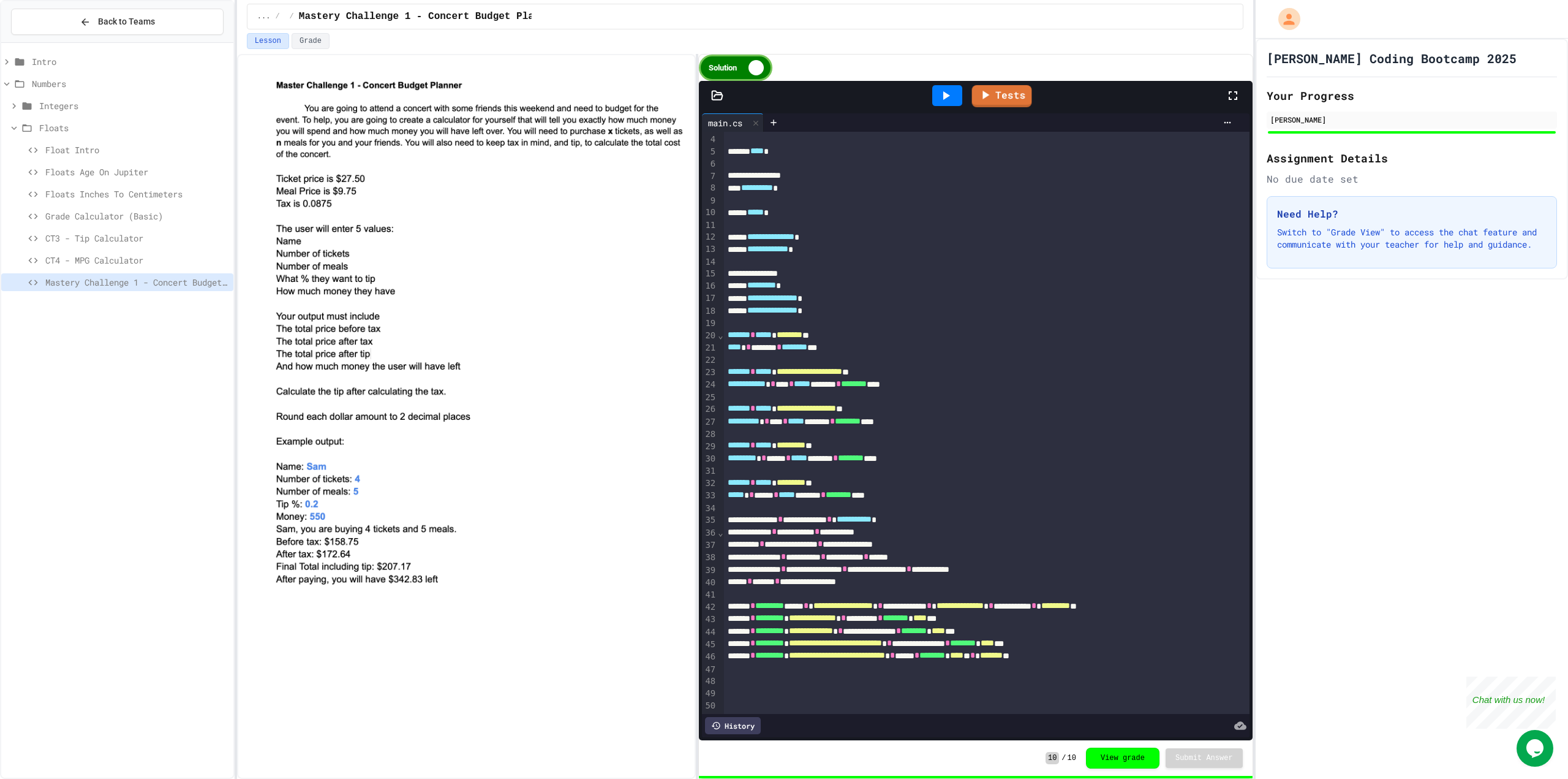
click at [947, 99] on icon at bounding box center [946, 96] width 14 height 14
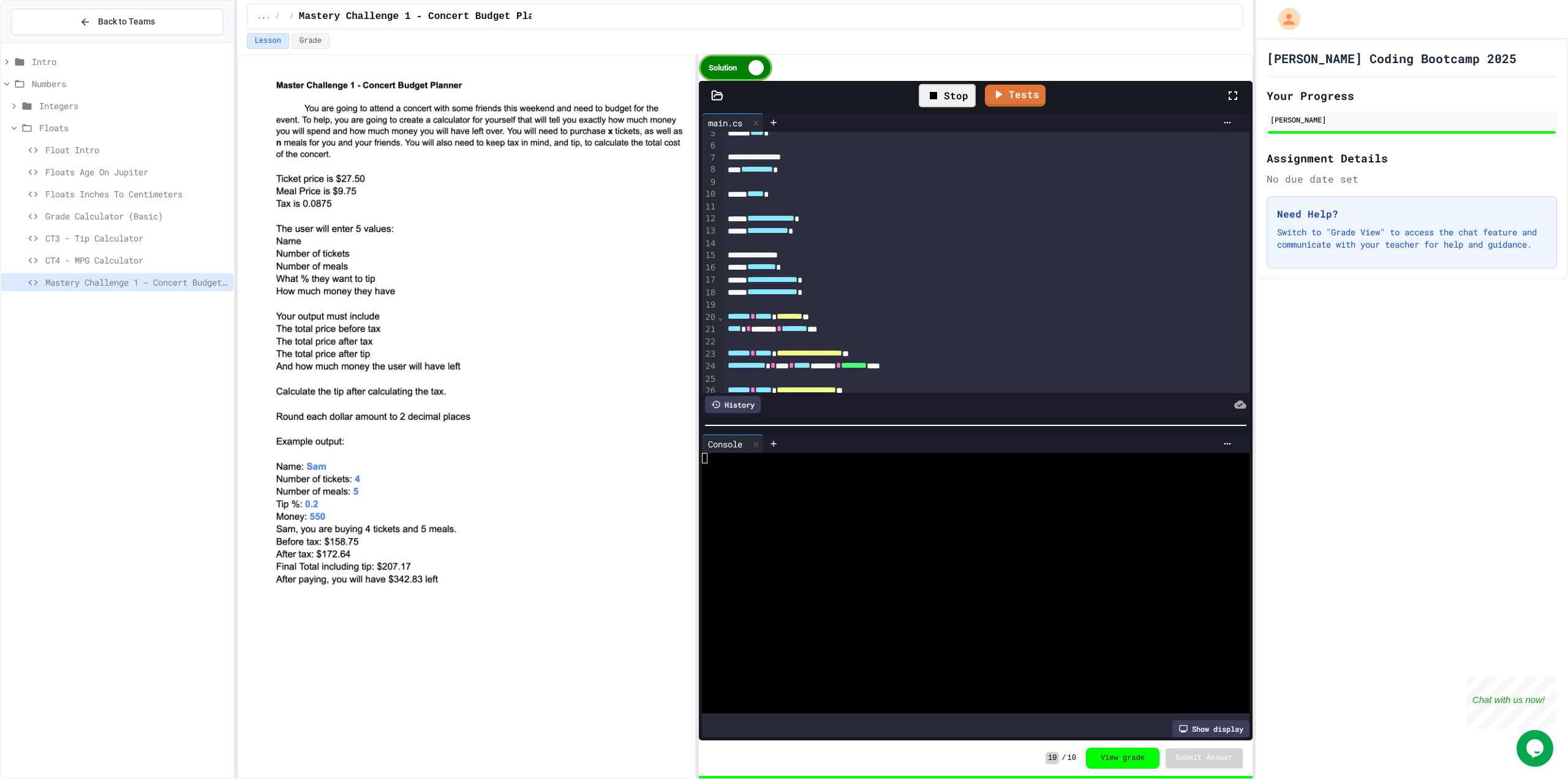
click at [720, 73] on div "Solution" at bounding box center [735, 67] width 73 height 26
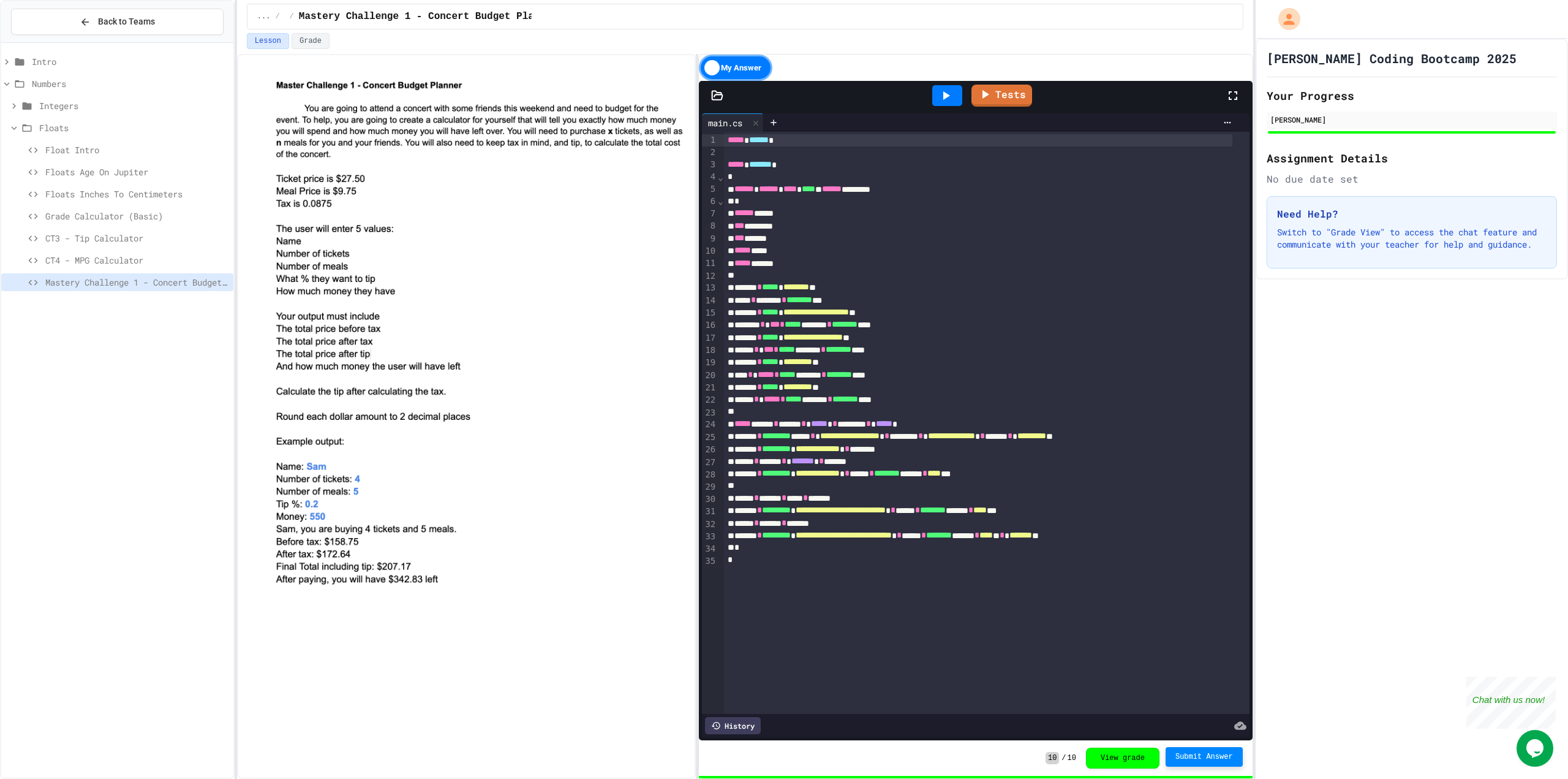
click at [945, 94] on icon at bounding box center [946, 95] width 6 height 8
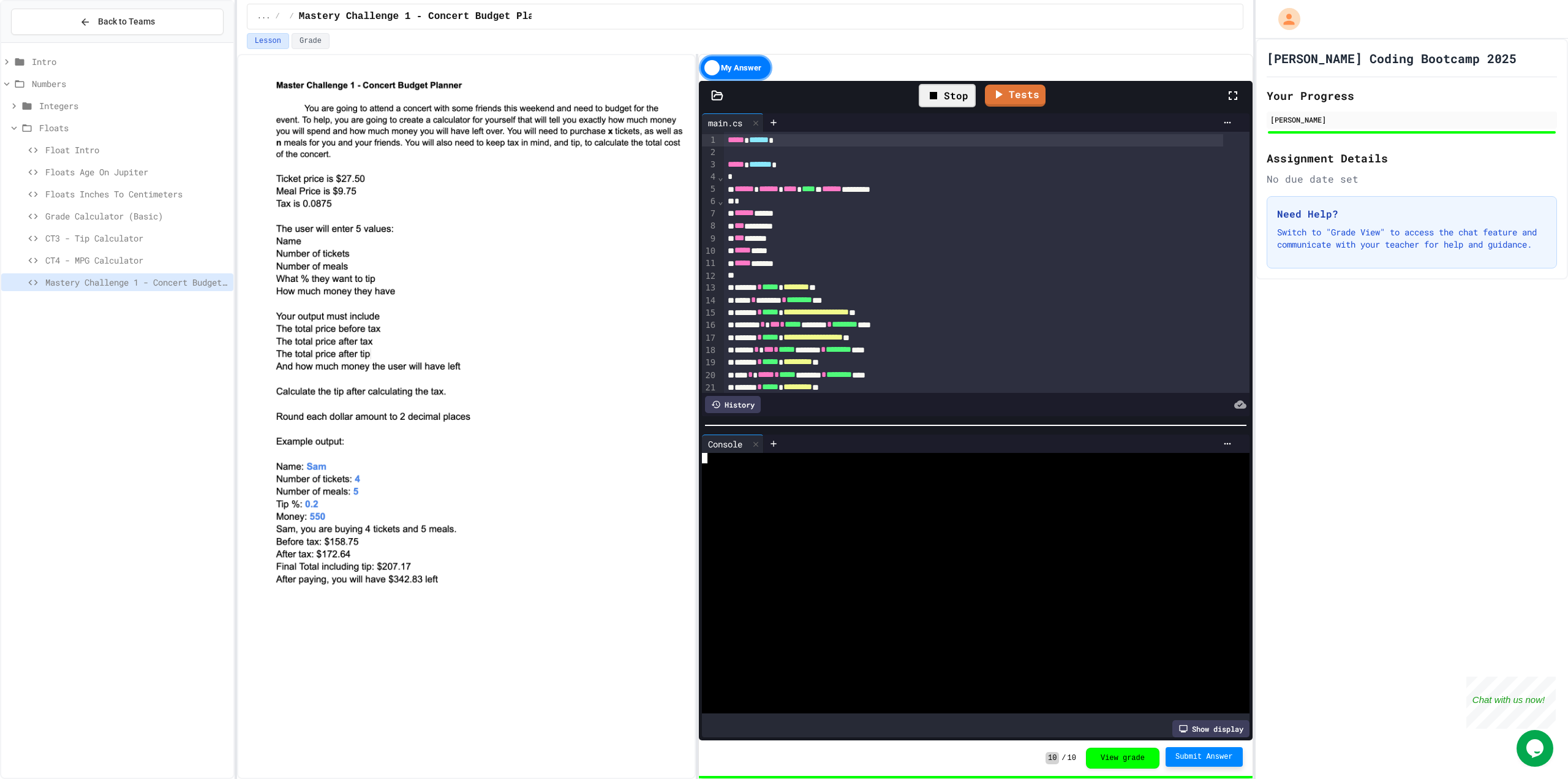
click at [867, 515] on div at bounding box center [964, 521] width 524 height 11
type textarea "*"
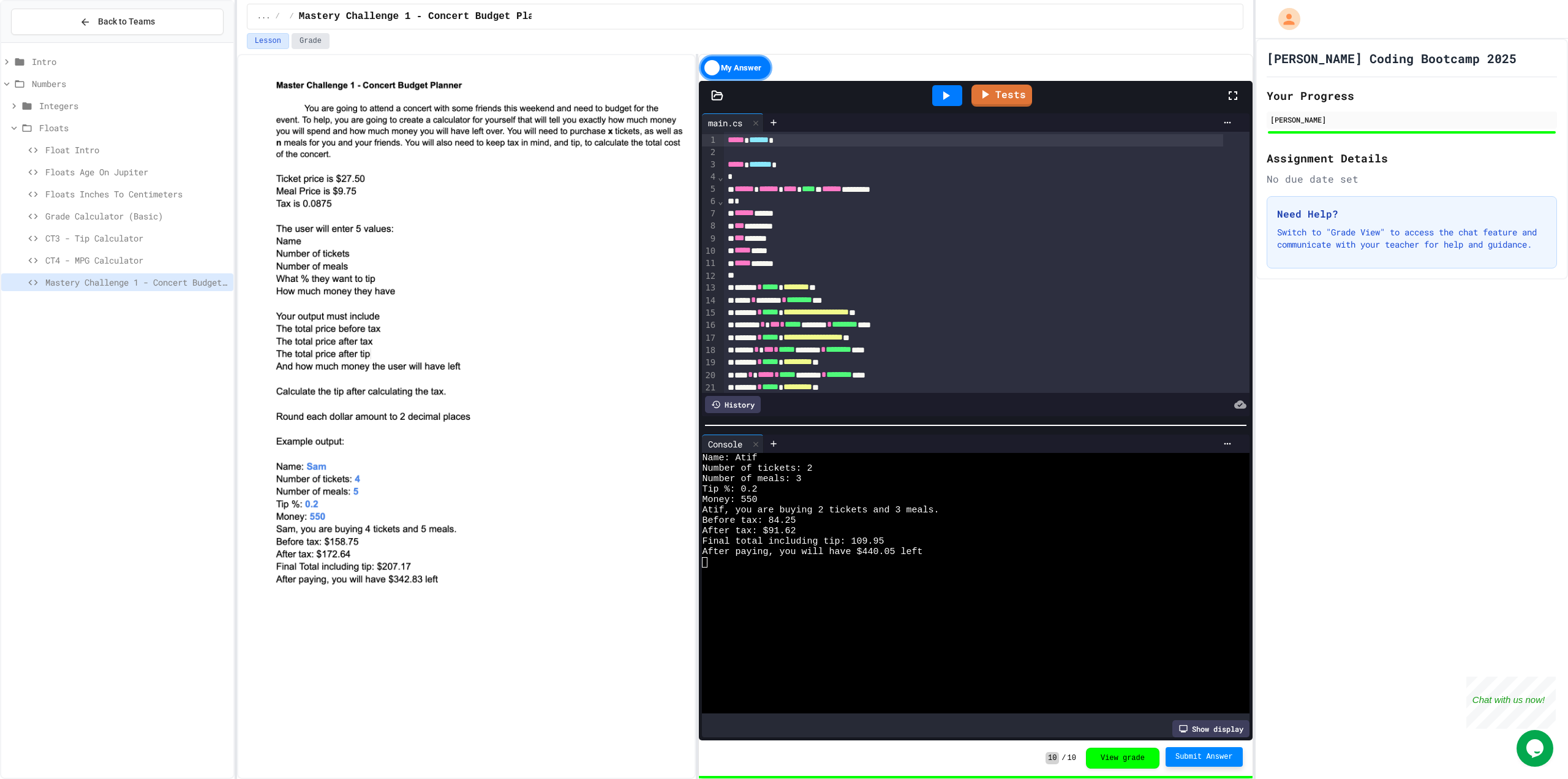
click at [299, 42] on button "Grade" at bounding box center [311, 42] width 38 height 16
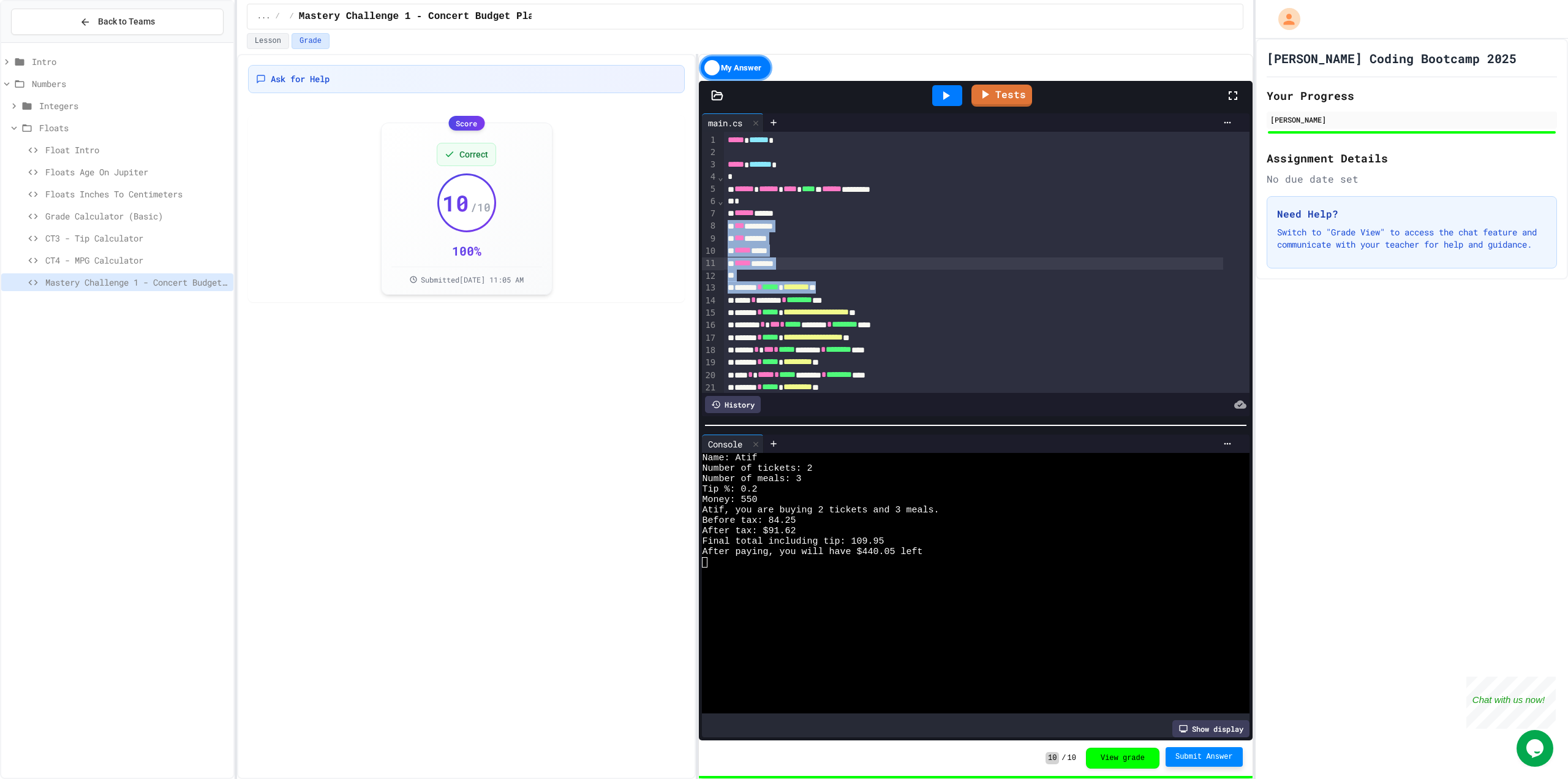
drag, startPoint x: 1050, startPoint y: 269, endPoint x: 1063, endPoint y: 285, distance: 20.6
click at [1063, 285] on div "**********" at bounding box center [987, 350] width 526 height 436
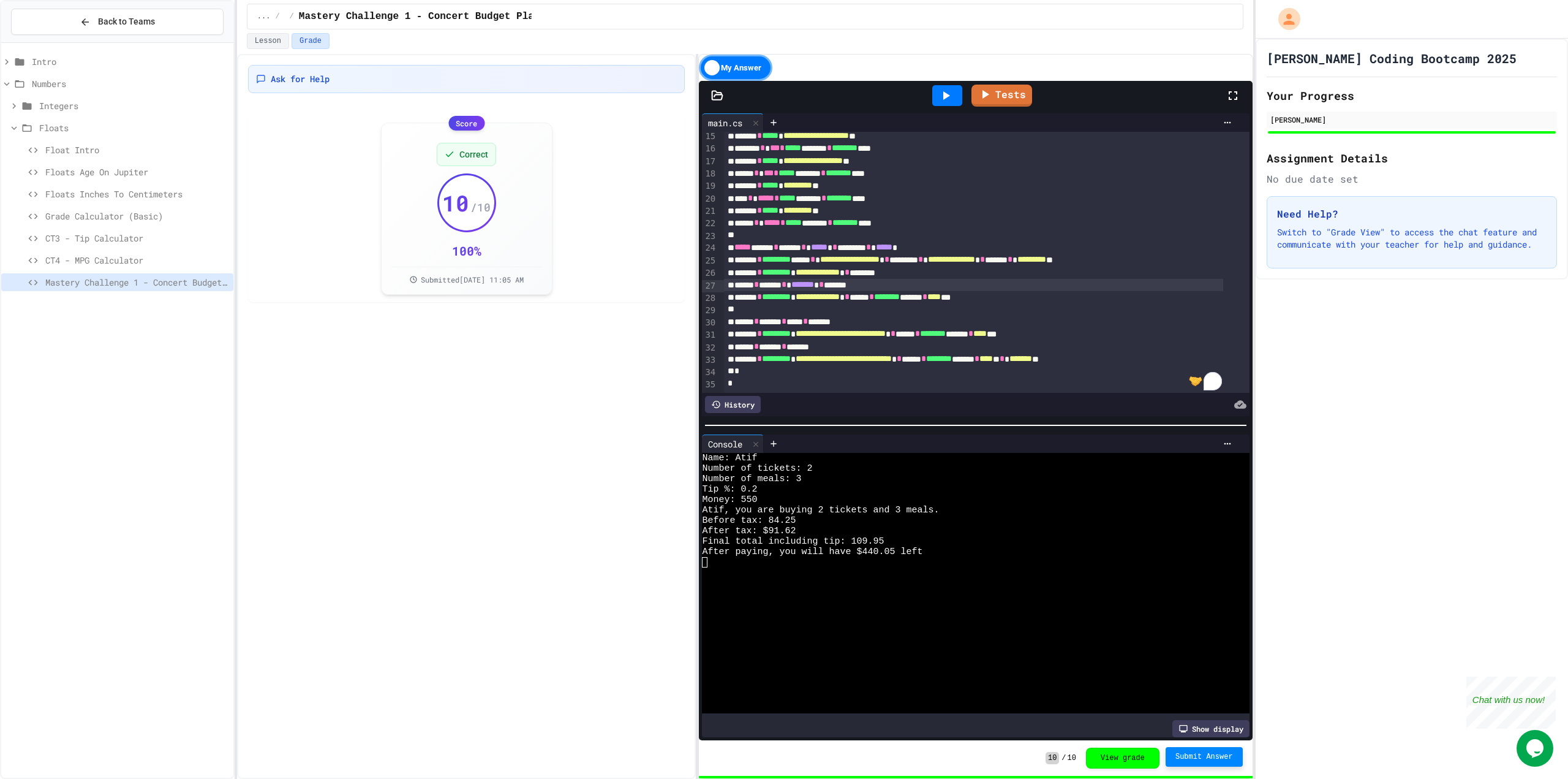
scroll to position [183, 0]
click at [966, 205] on div "******* * ***** * ********* **" at bounding box center [974, 211] width 499 height 13
click at [939, 170] on div "***** * *** * ***** ******** * ******** ****" at bounding box center [974, 174] width 499 height 13
click at [1172, 354] on div "**********" at bounding box center [974, 360] width 499 height 13
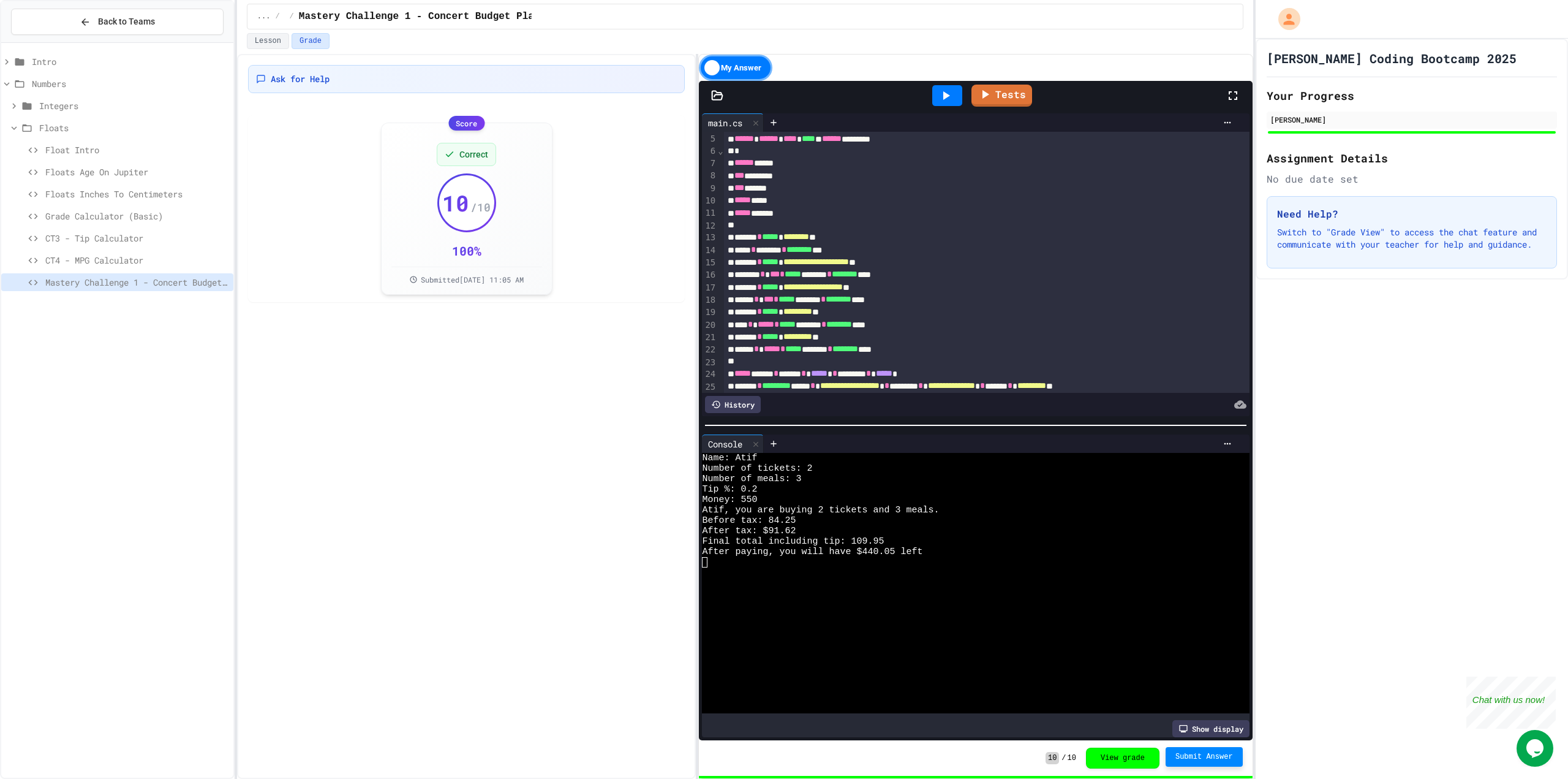
scroll to position [0, 0]
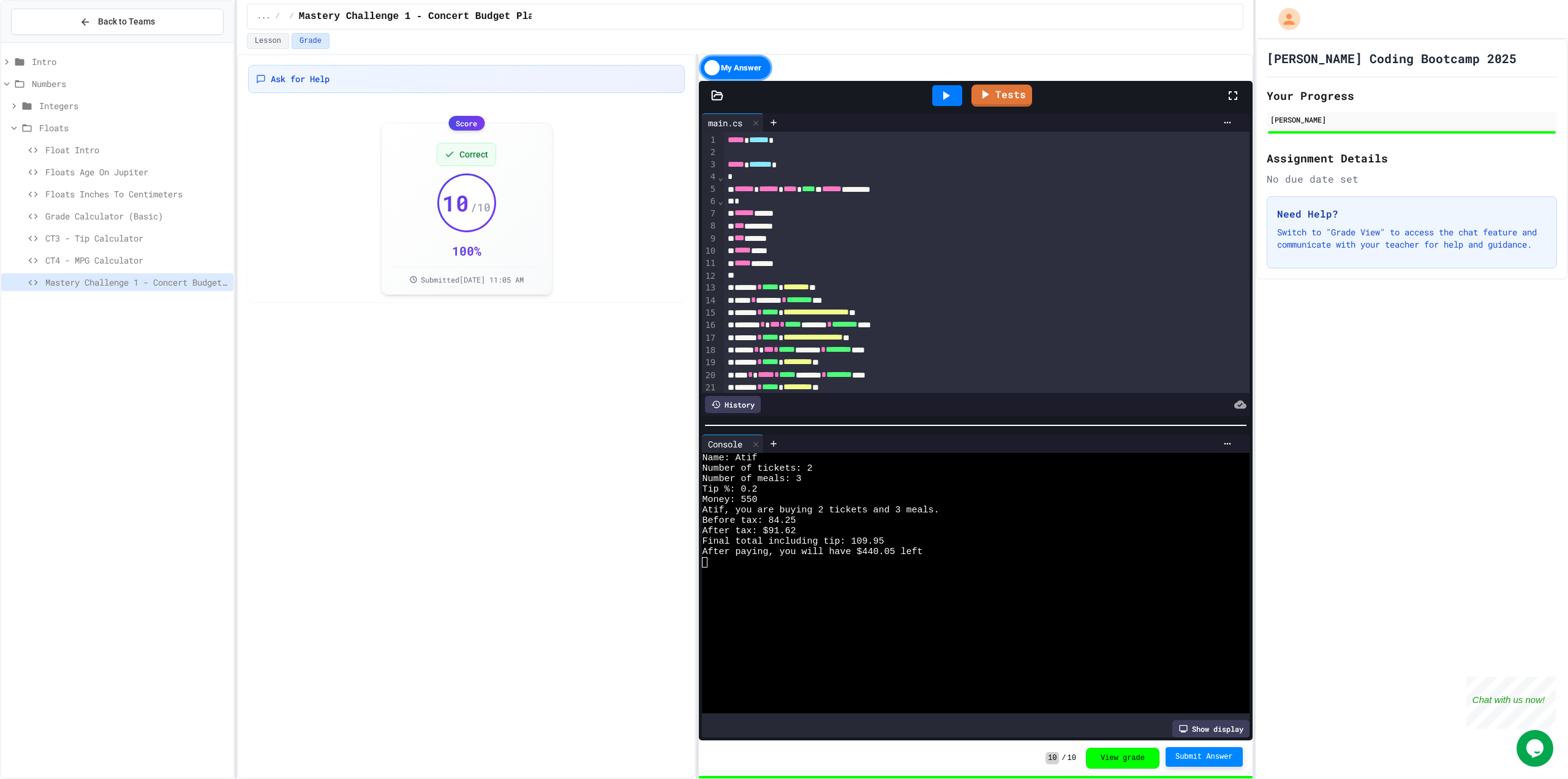
drag, startPoint x: 867, startPoint y: 592, endPoint x: 867, endPoint y: 583, distance: 9.0
click at [867, 588] on div at bounding box center [964, 594] width 524 height 11
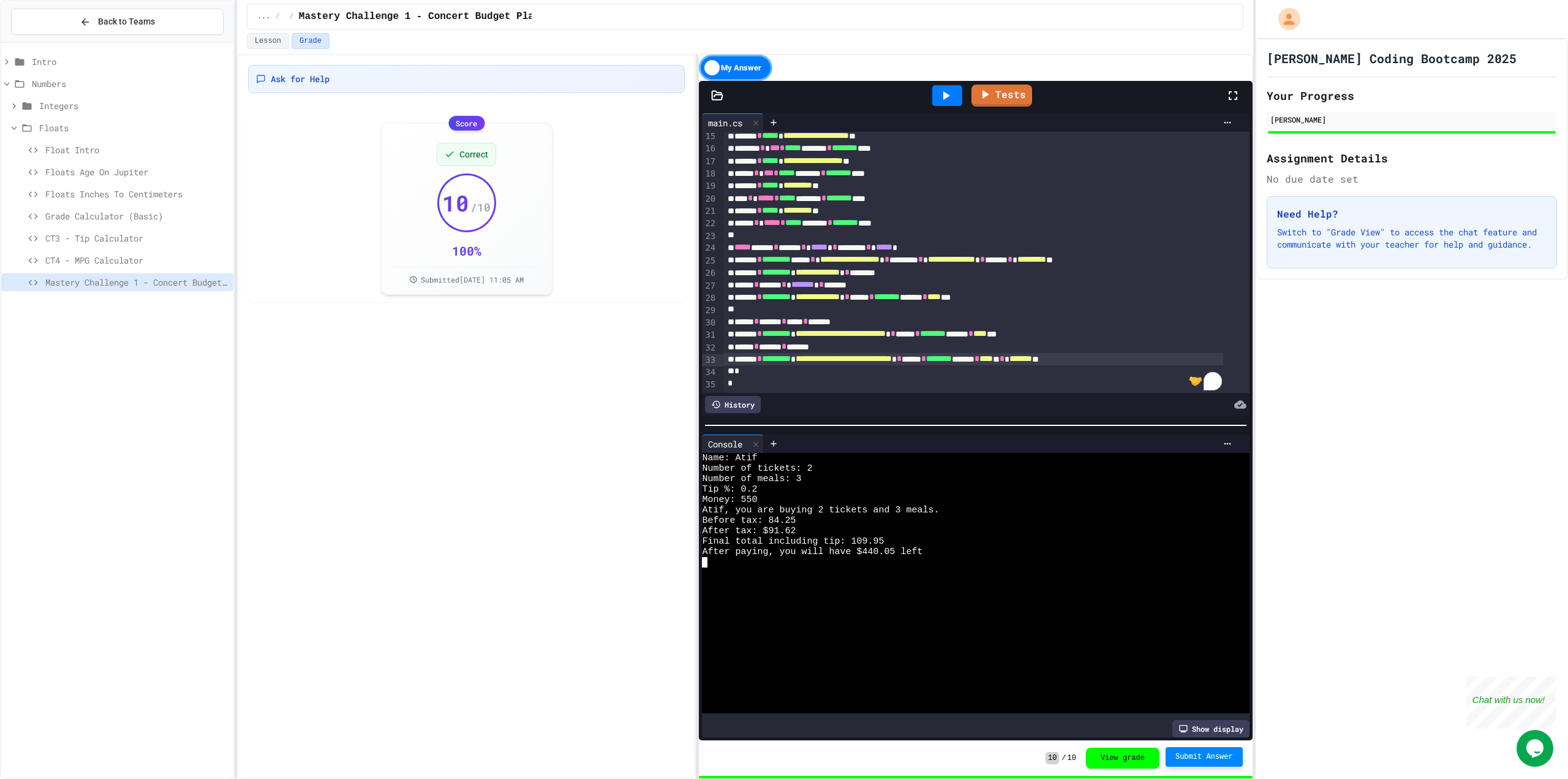
scroll to position [190, 0]
